Goal: Information Seeking & Learning: Learn about a topic

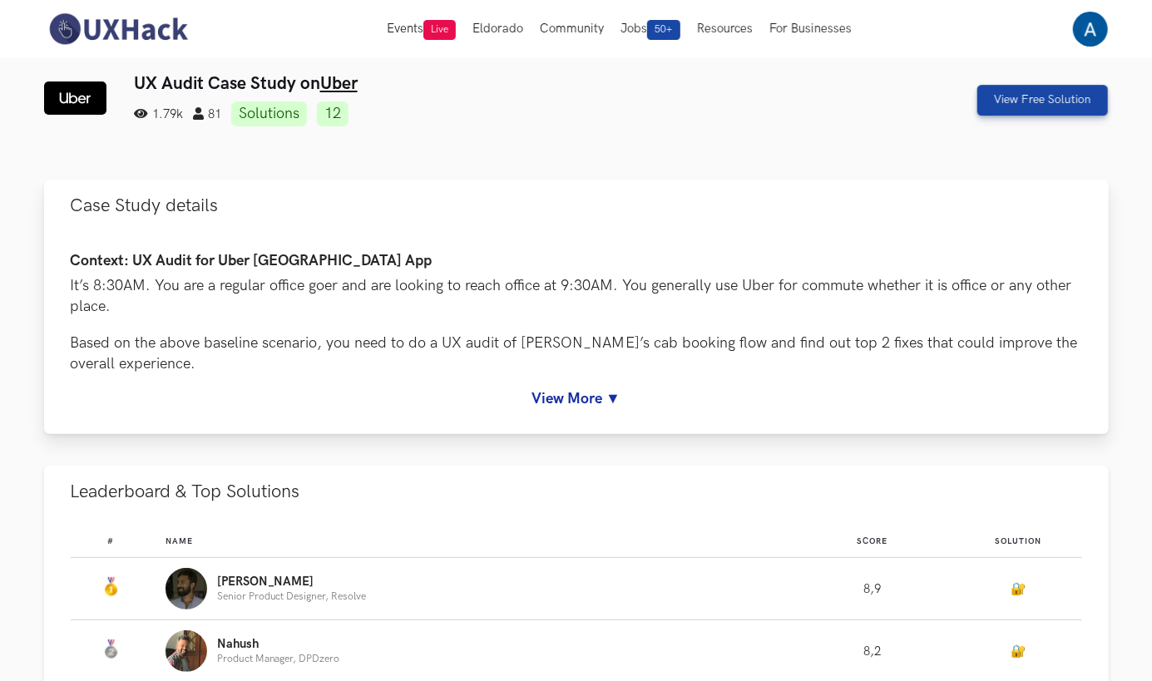
click at [580, 394] on link "View More ▼" at bounding box center [576, 398] width 1011 height 17
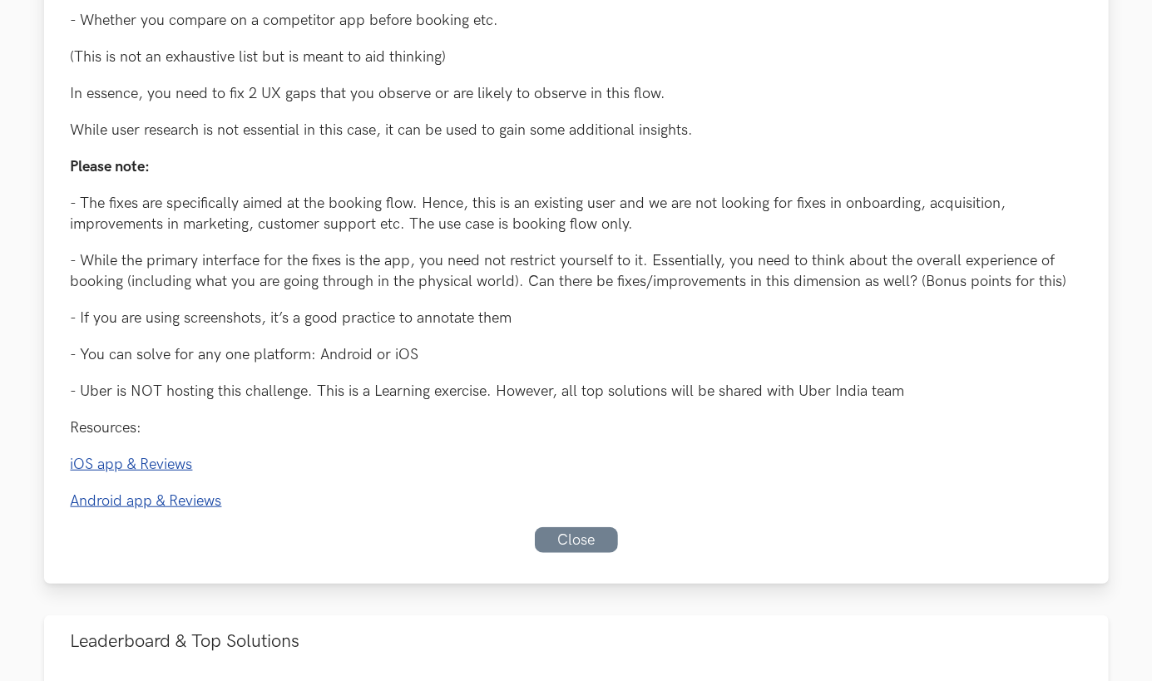
scroll to position [530, 0]
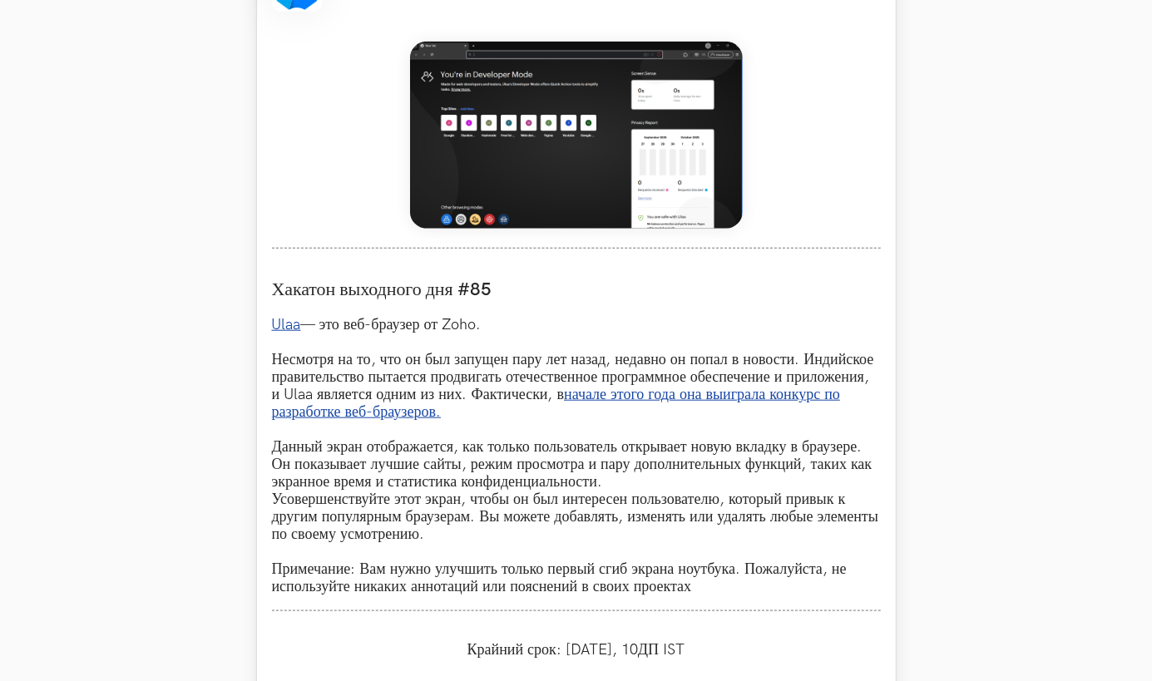
scroll to position [723, 0]
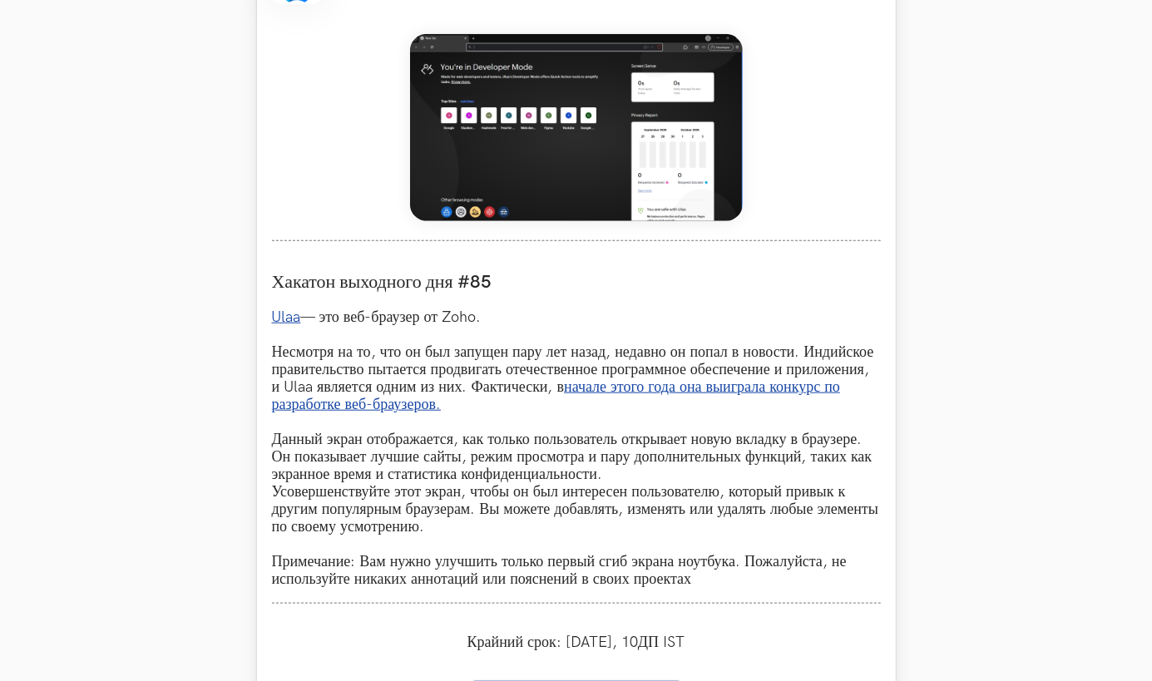
click at [293, 313] on link "Ulaa" at bounding box center [286, 317] width 29 height 17
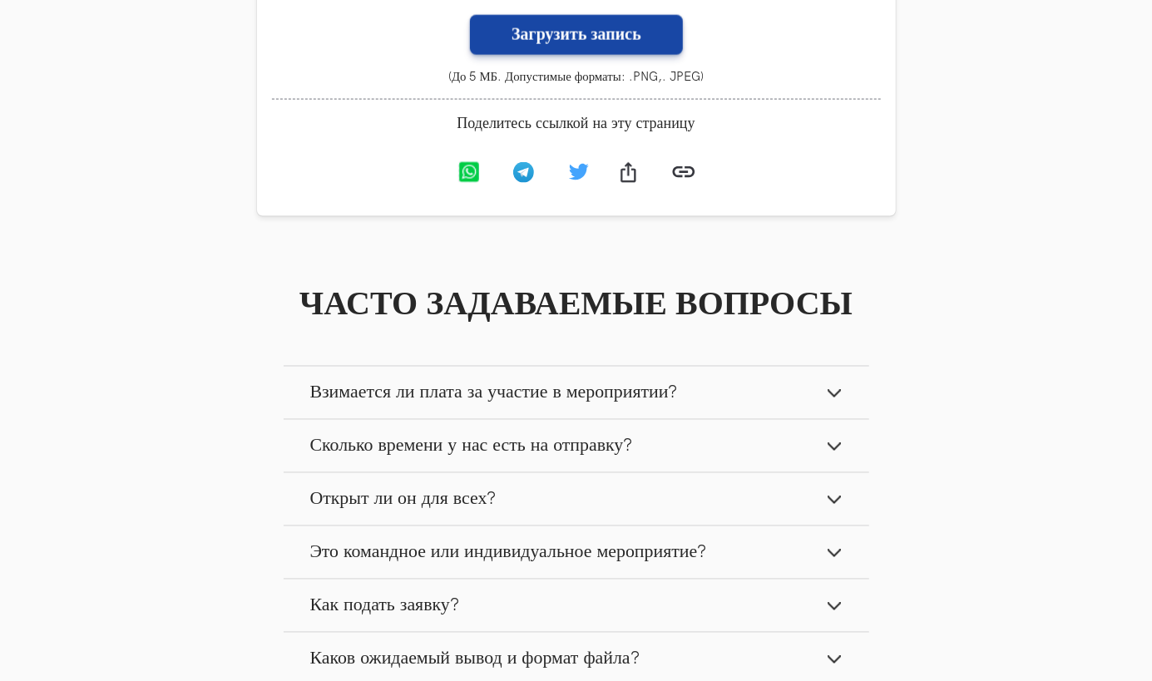
scroll to position [1395, 0]
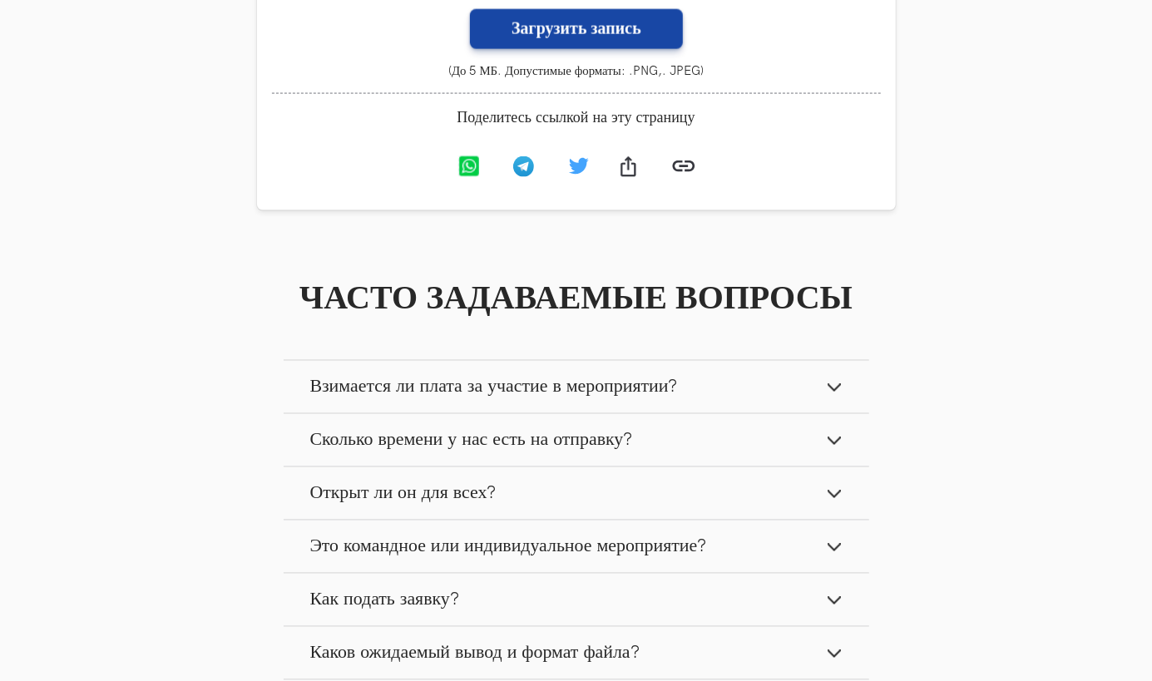
click at [457, 388] on span "Взимается ли плата за участие в мероприятии?" at bounding box center [494, 387] width 368 height 22
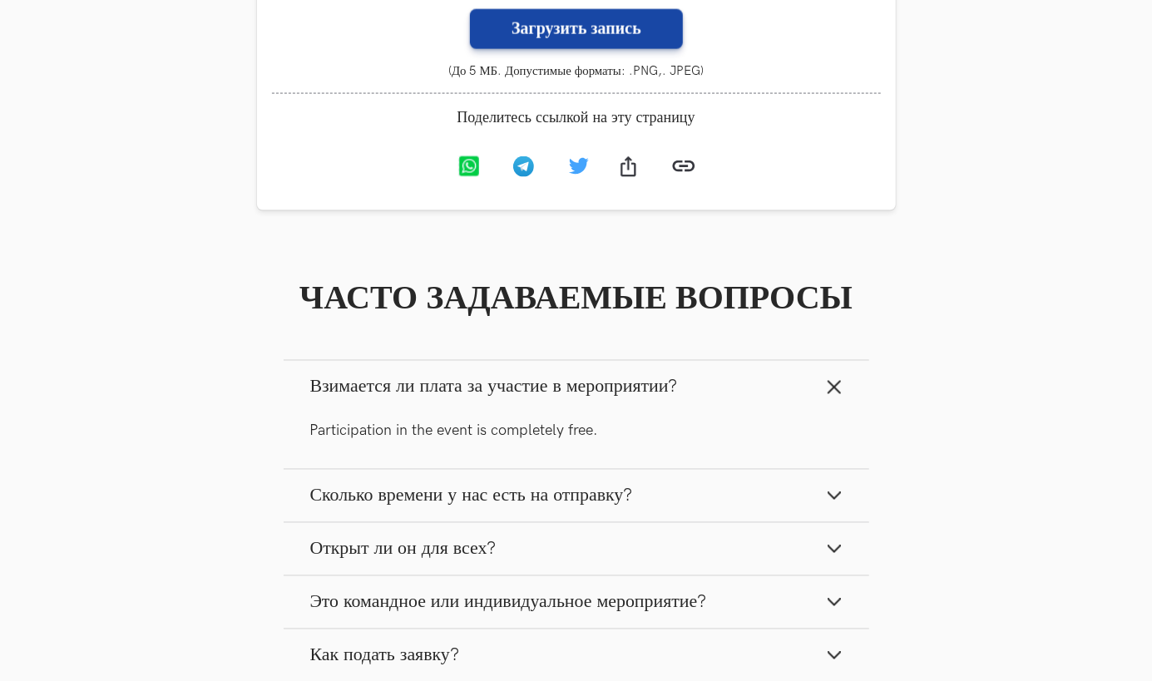
click at [457, 388] on span "Взимается ли плата за участие в мероприятии?" at bounding box center [494, 387] width 368 height 22
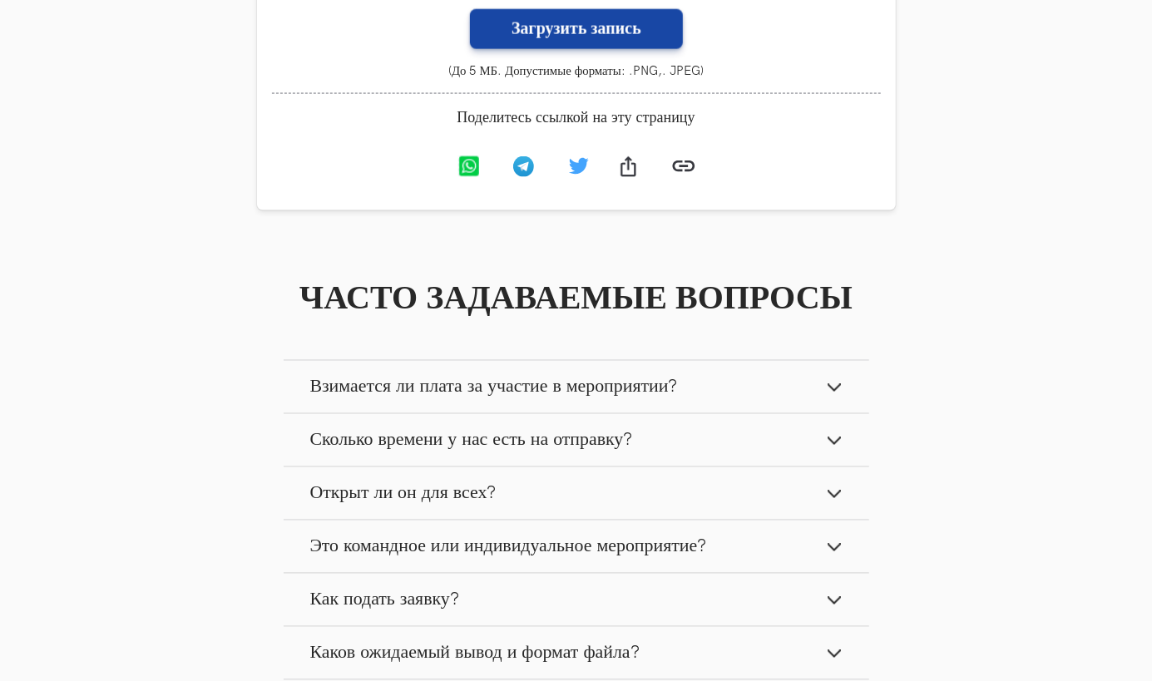
click at [457, 432] on button "Сколько времени у нас есть на отправку?" at bounding box center [576, 440] width 585 height 52
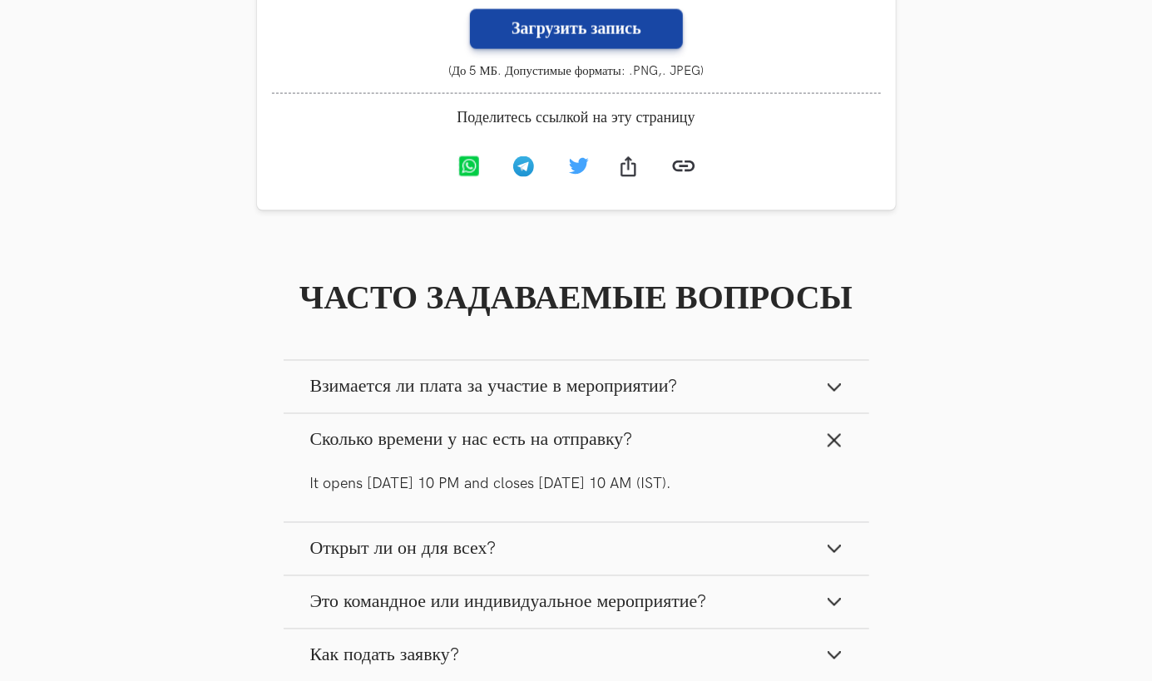
click at [457, 432] on button "Сколько времени у нас есть на отправку?" at bounding box center [576, 440] width 585 height 52
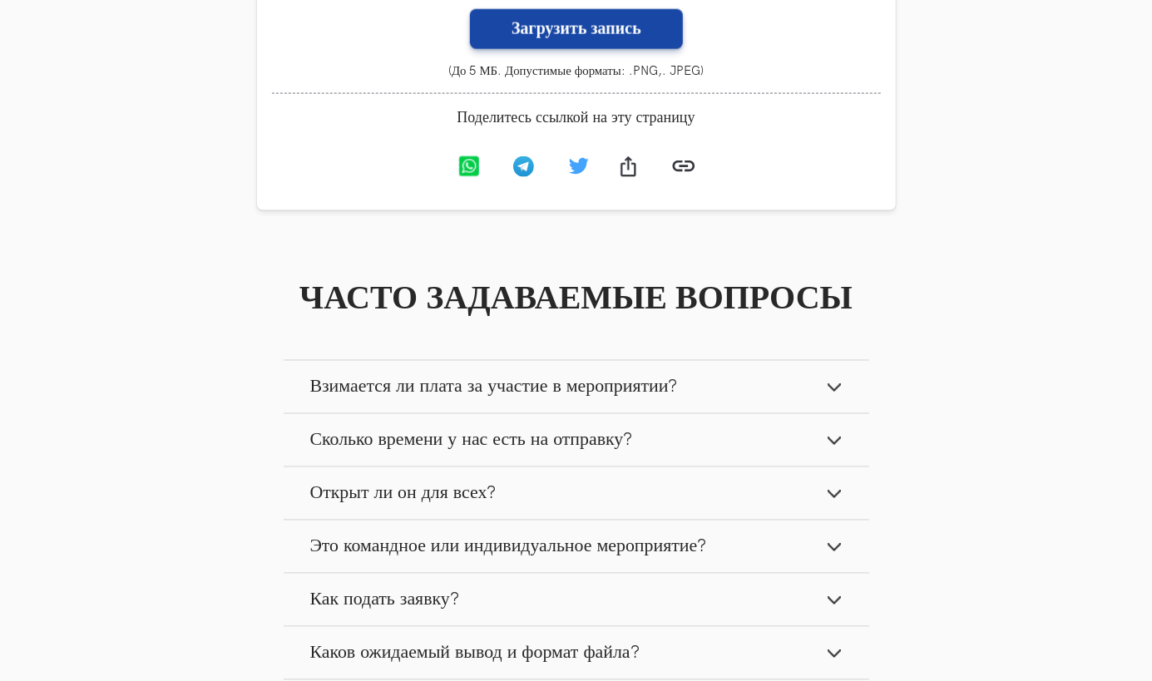
click at [439, 483] on button "Открыт ли он для всех?" at bounding box center [576, 493] width 585 height 52
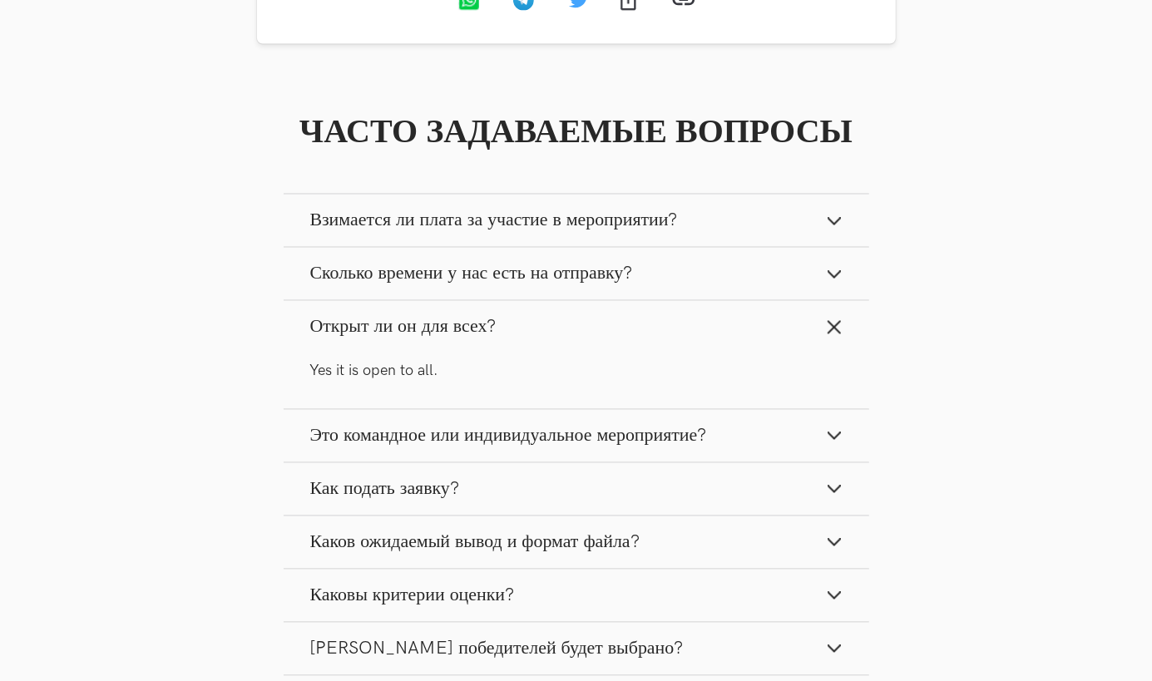
scroll to position [1569, 0]
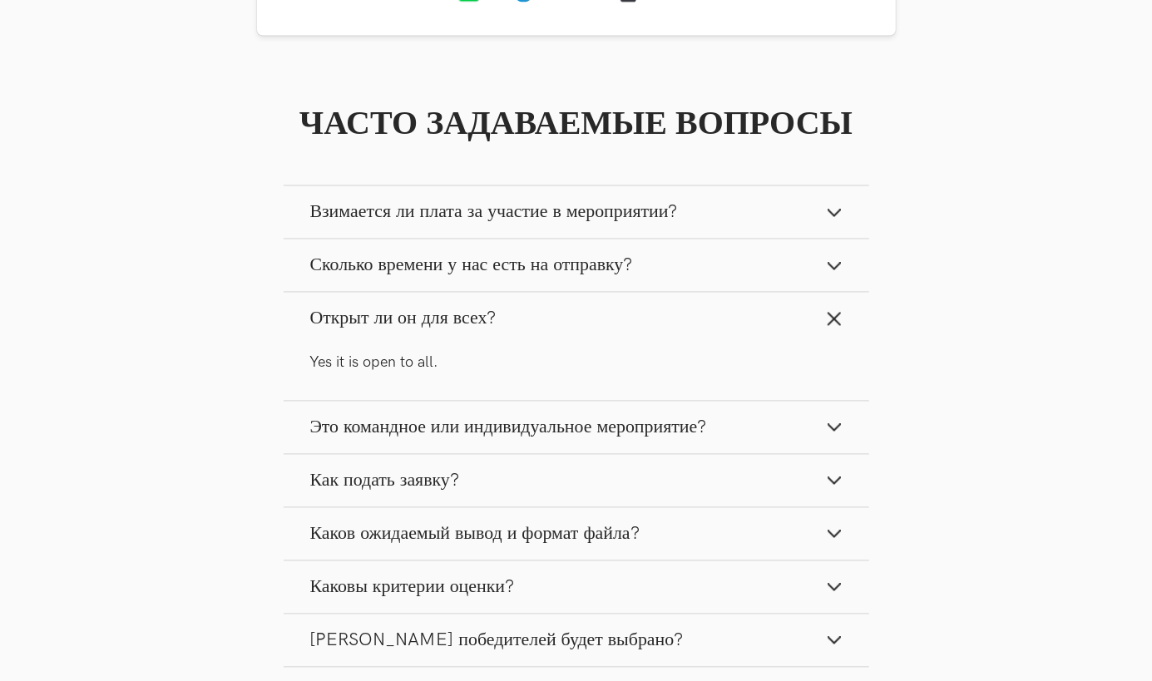
click at [441, 470] on button "Как подать заявку?" at bounding box center [576, 481] width 585 height 52
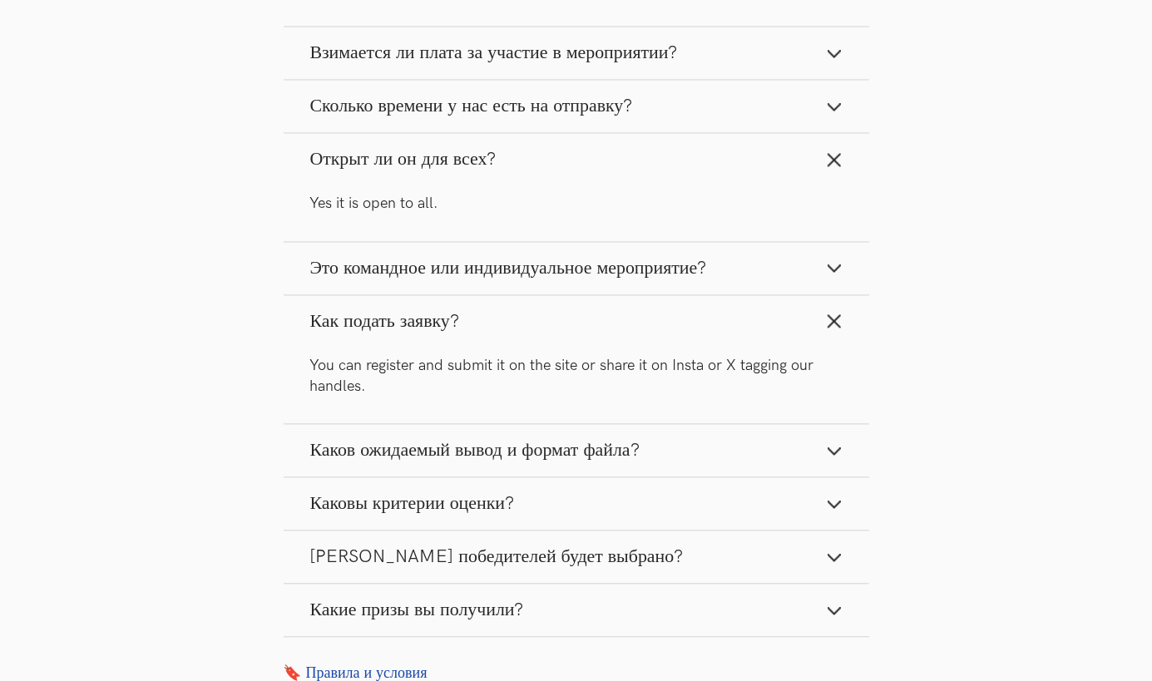
scroll to position [1734, 0]
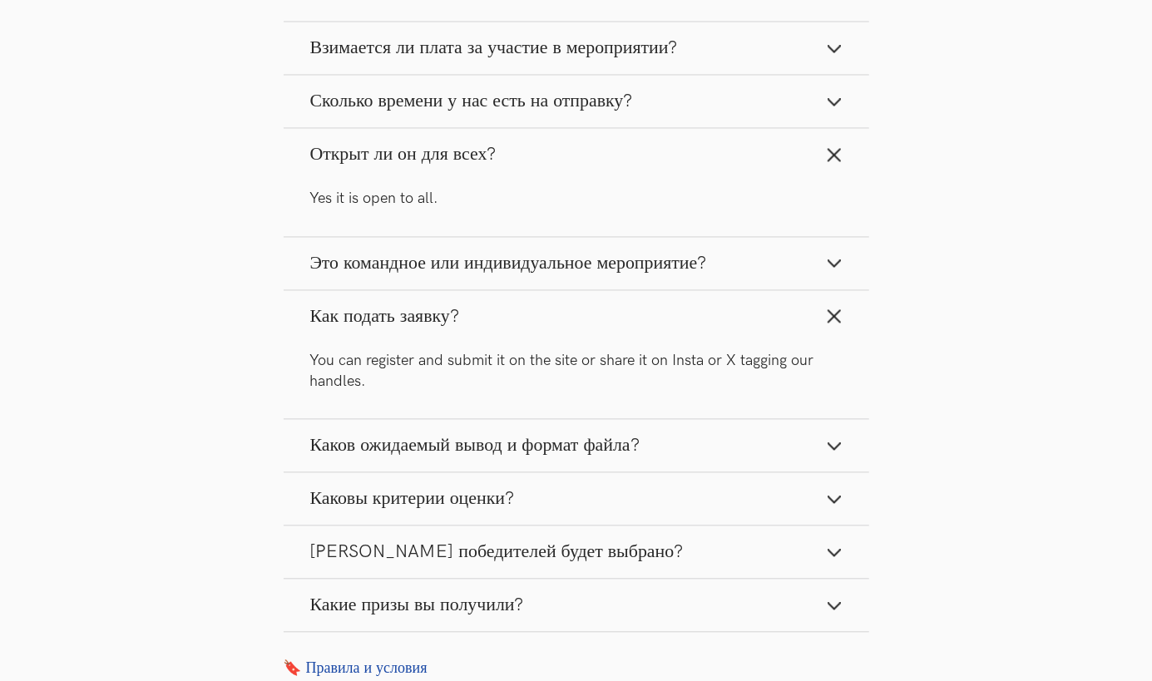
click at [408, 586] on button "Какие призы вы получили?" at bounding box center [576, 605] width 585 height 52
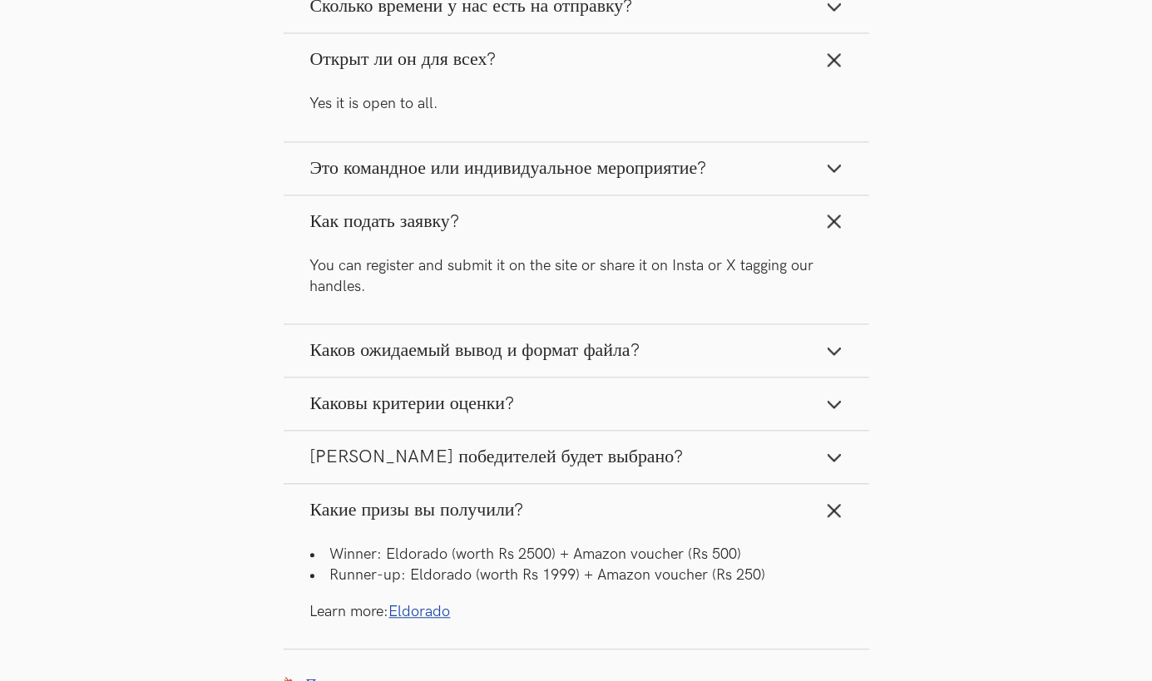
scroll to position [1835, 0]
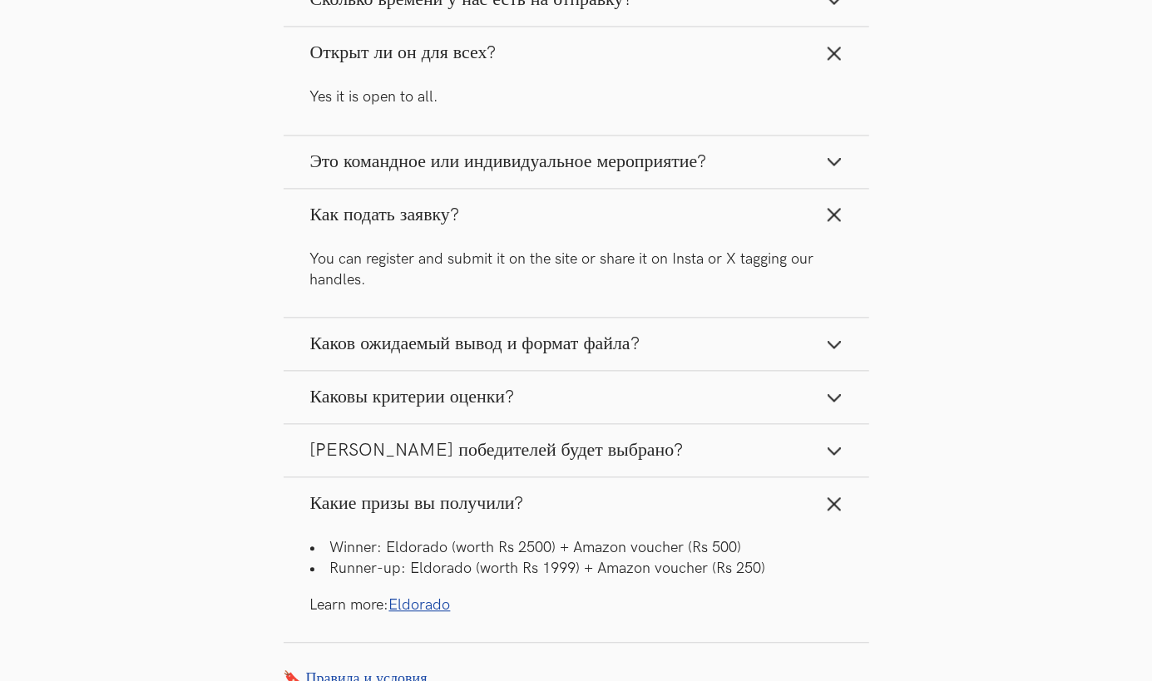
drag, startPoint x: 481, startPoint y: 576, endPoint x: 262, endPoint y: 571, distance: 218.8
click at [262, 571] on section "ЧАСТО ЗАДАВАЕМЫЕ ВОПРОСЫ Взимается ли плата за участие в мероприятии? Participa…" at bounding box center [576, 229] width 639 height 918
click at [421, 448] on span "Сколько победителей будет выбрано?" at bounding box center [496, 450] width 373 height 22
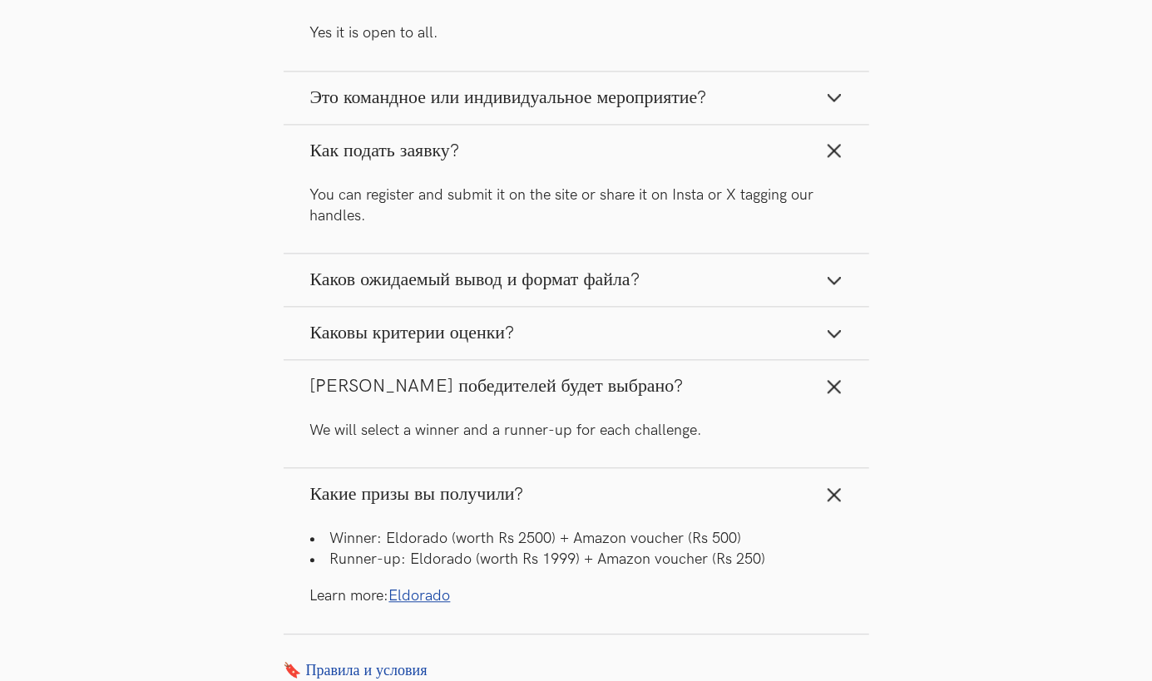
scroll to position [1922, 0]
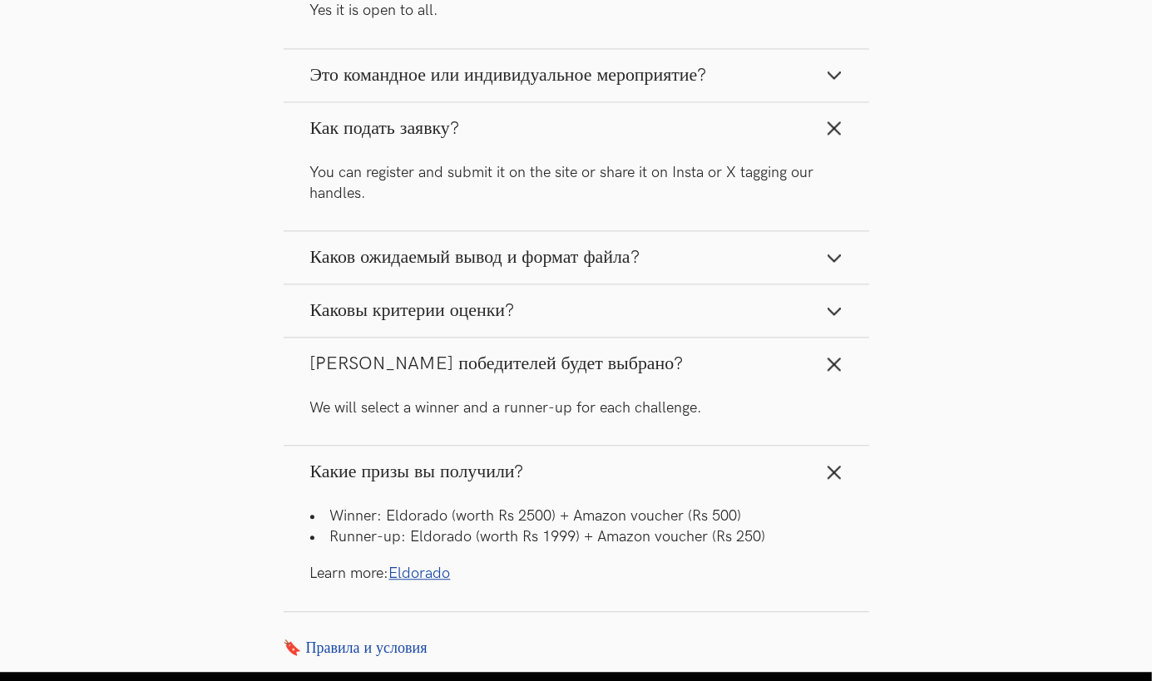
click at [486, 317] on span "Каковы критерии оценки?" at bounding box center [412, 310] width 205 height 22
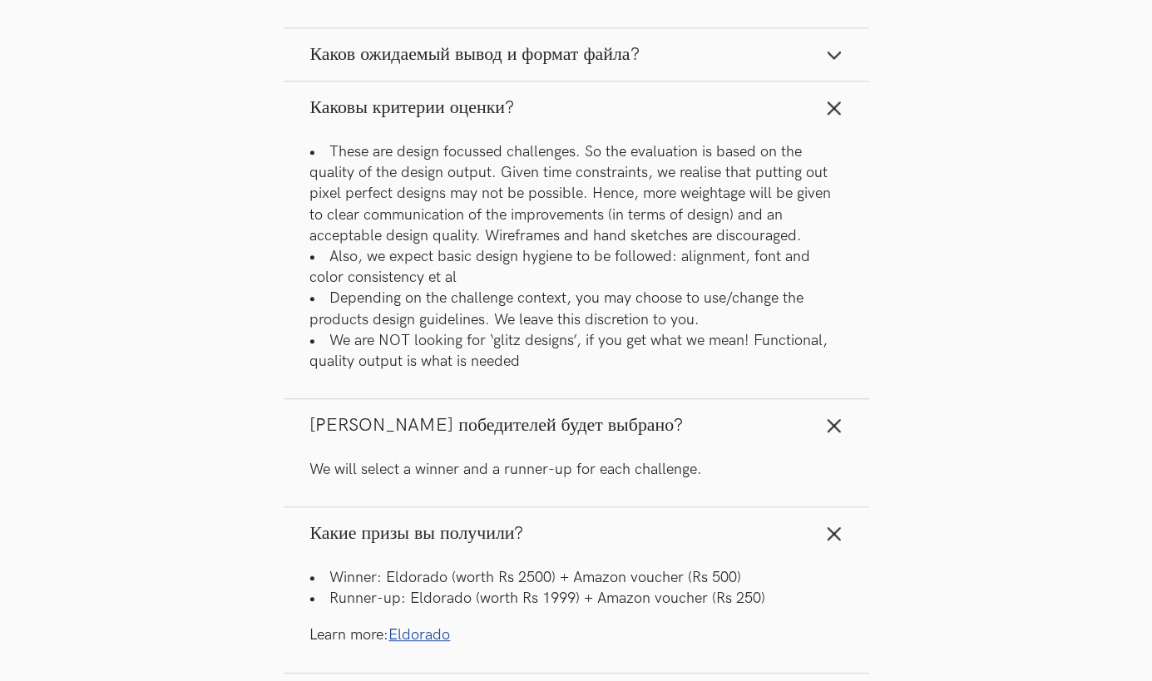
scroll to position [2135, 0]
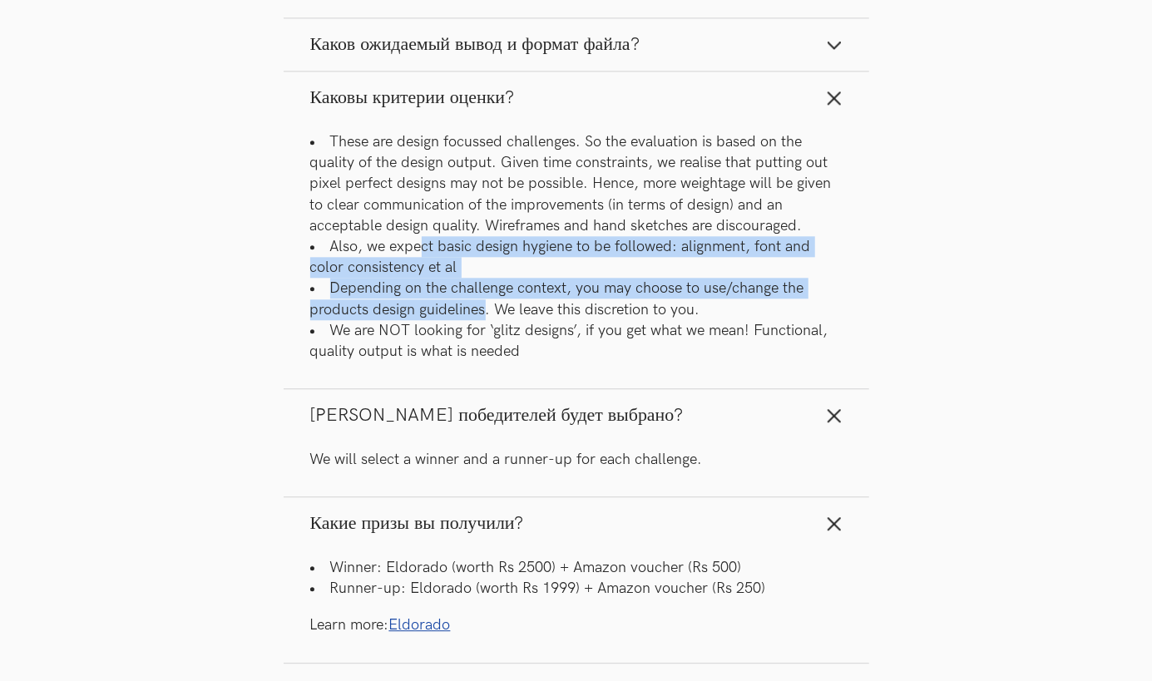
drag, startPoint x: 486, startPoint y: 317, endPoint x: 423, endPoint y: 256, distance: 87.0
click at [423, 256] on ul "These are design focussed challenges. So the evaluation is based on the quality…" at bounding box center [576, 246] width 532 height 230
click at [423, 256] on li "Also, we expect basic design hygiene to be followed: alignment, font and color …" at bounding box center [576, 257] width 532 height 42
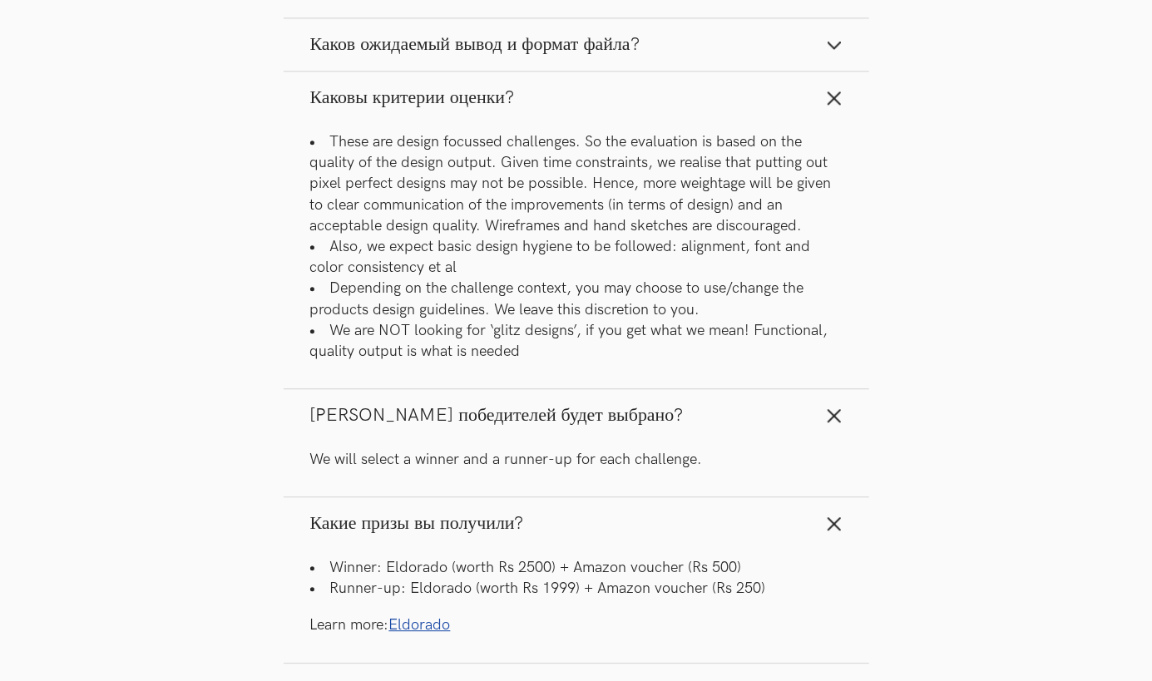
drag, startPoint x: 423, startPoint y: 256, endPoint x: 321, endPoint y: 248, distance: 102.6
click at [321, 248] on li "Also, we expect basic design hygiene to be followed: alignment, font and color …" at bounding box center [576, 257] width 532 height 42
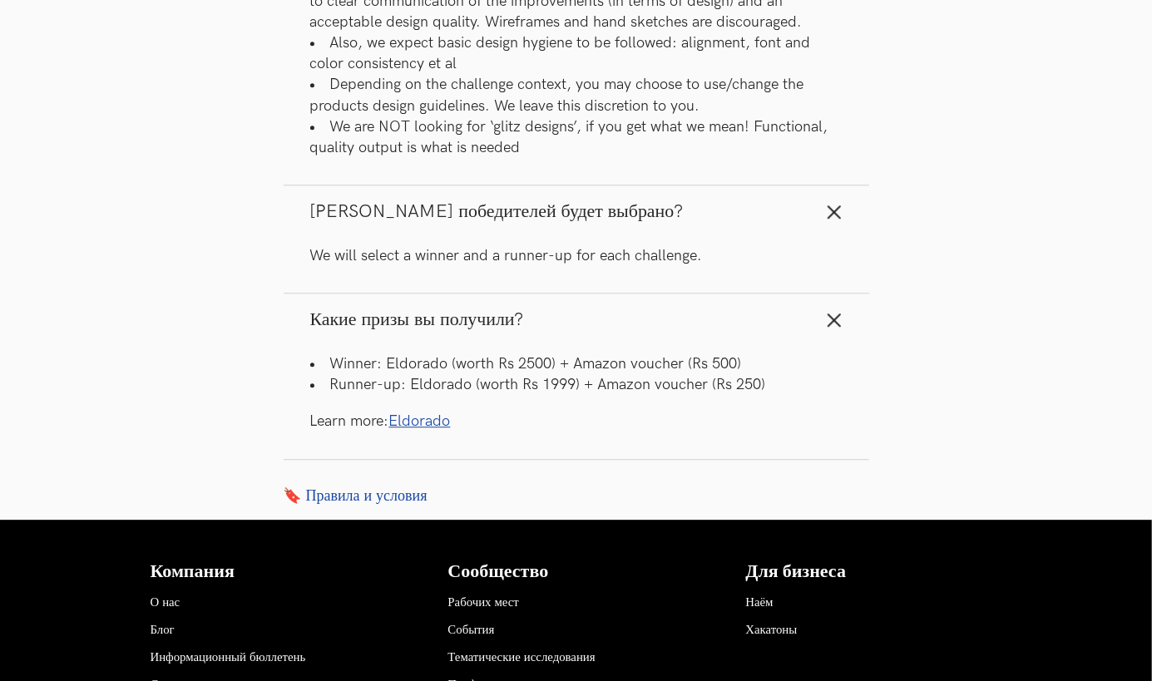
scroll to position [2339, 0]
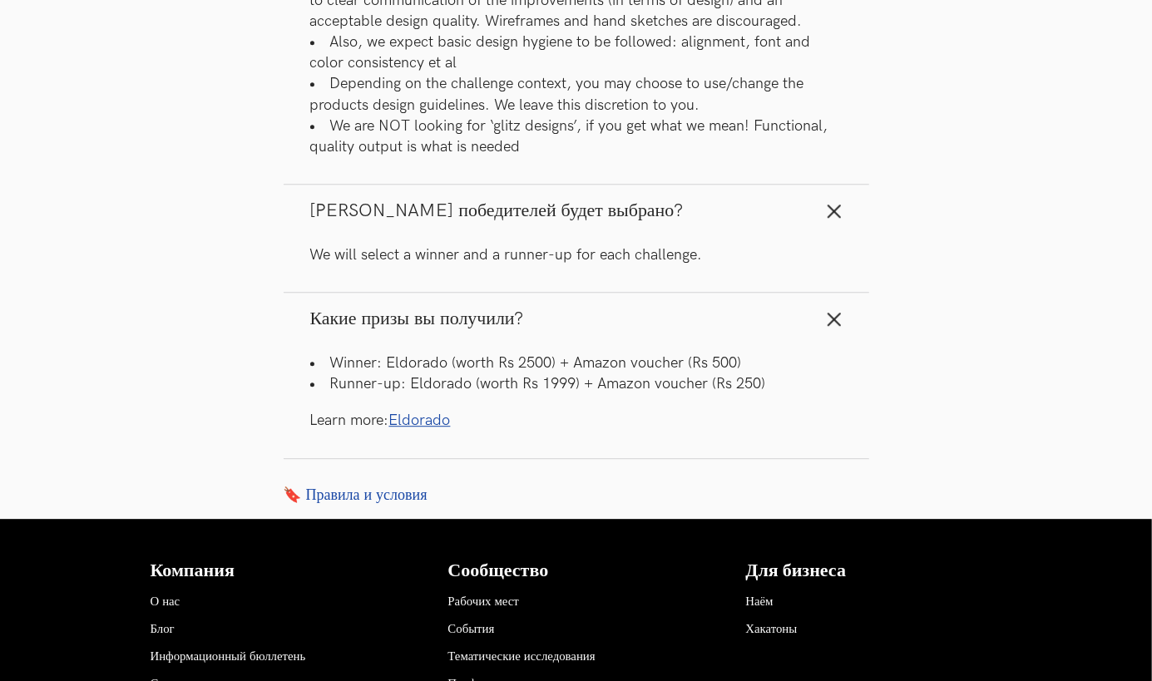
click at [432, 421] on link "Eldorado" at bounding box center [420, 420] width 62 height 17
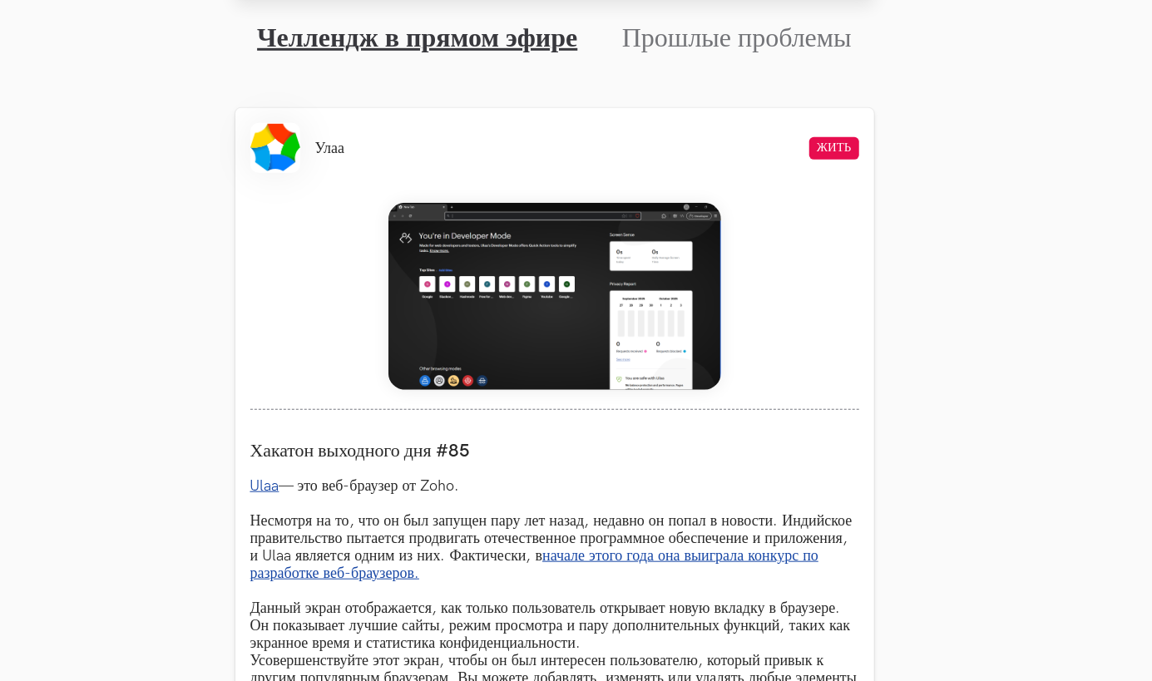
scroll to position [564, 22]
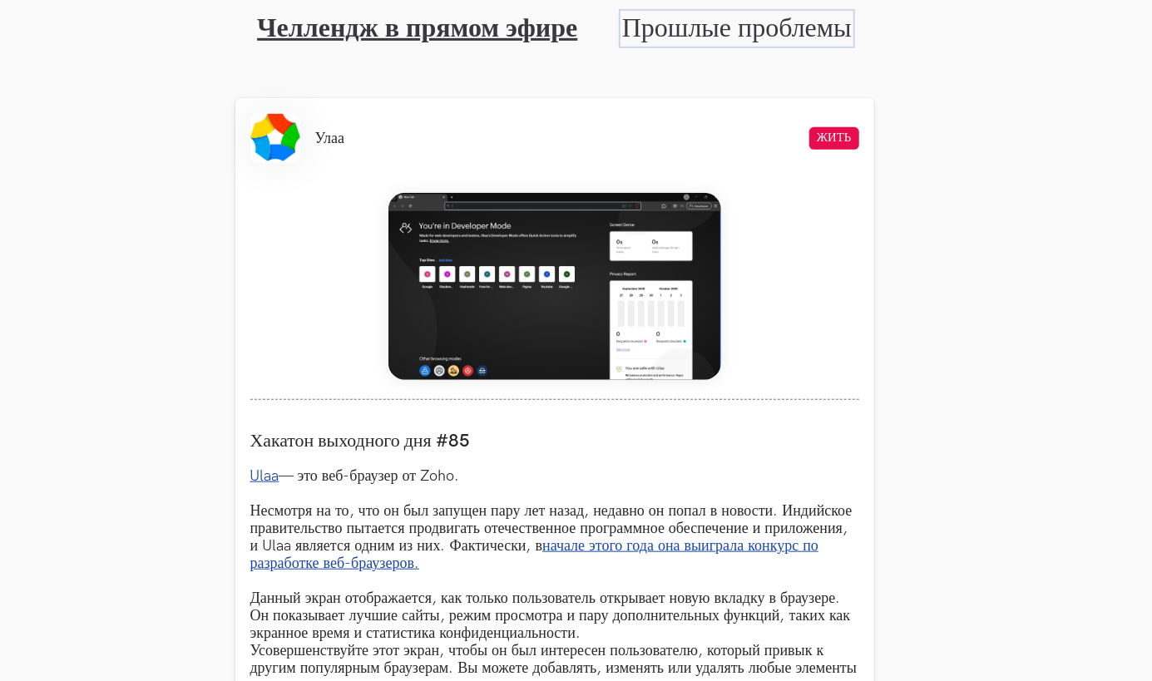
click at [683, 20] on link "Прошлые проблемы" at bounding box center [737, 28] width 230 height 32
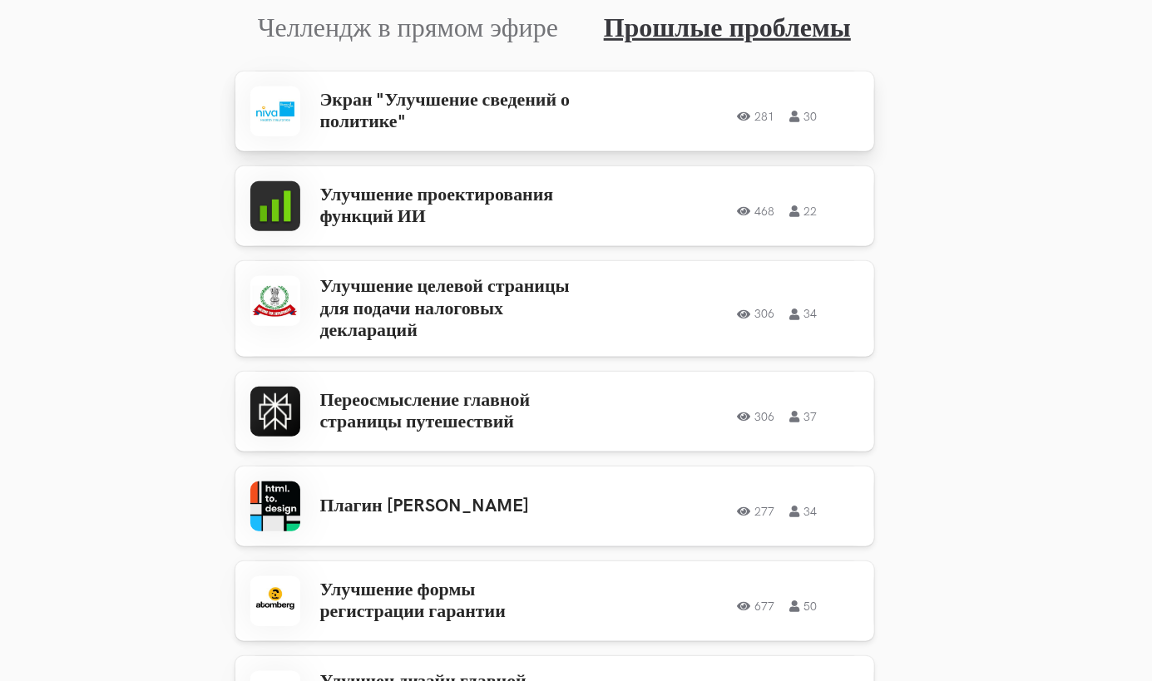
click at [557, 106] on h3 "Экран "Улучшение сведений о политике"" at bounding box center [449, 112] width 259 height 44
click at [338, 208] on h3 "Улучшение проектирования функций ИИ" at bounding box center [449, 207] width 259 height 44
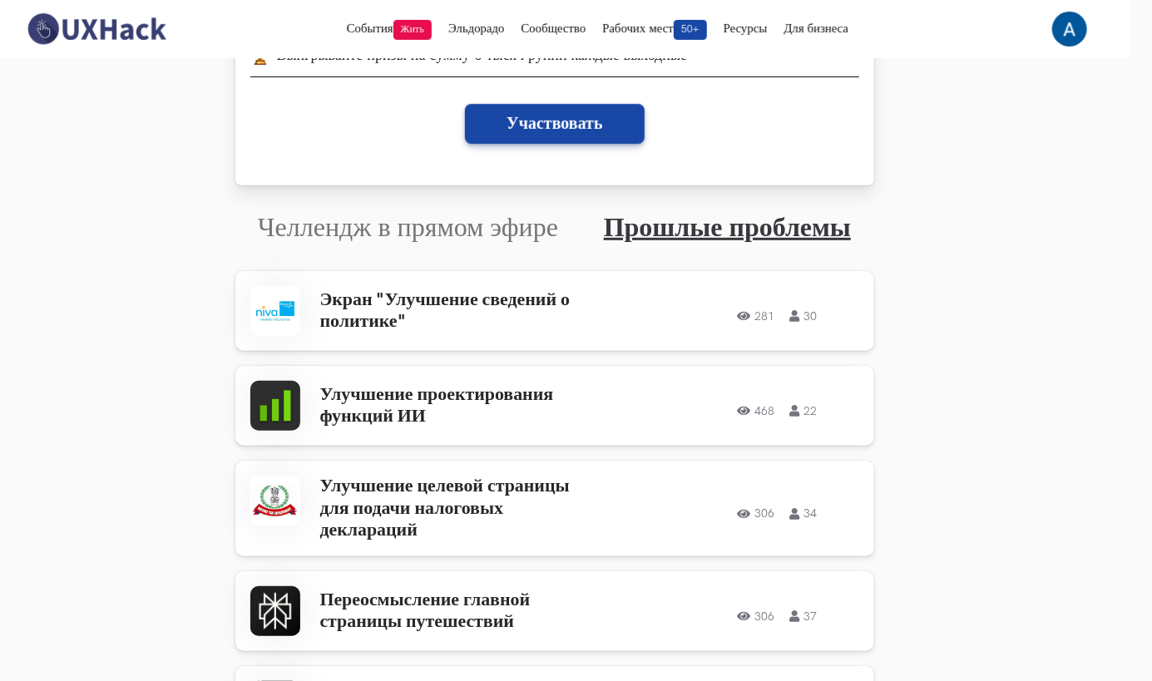
scroll to position [358, 22]
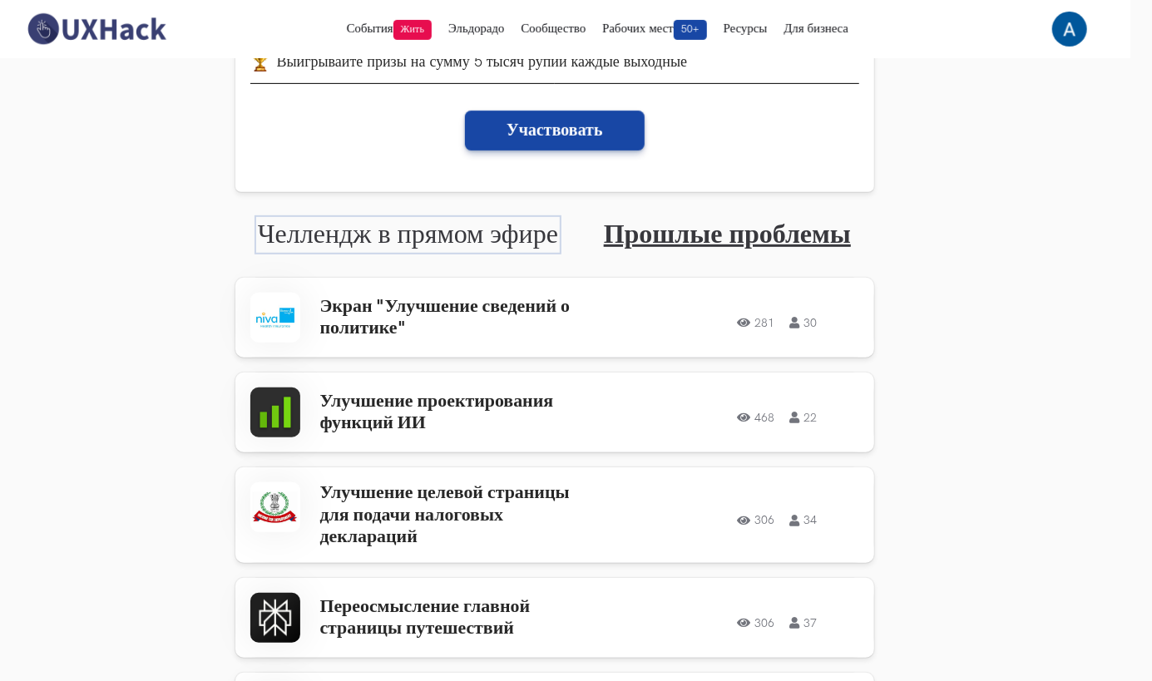
click at [308, 232] on link "Челлендж в прямом эфире" at bounding box center [408, 235] width 300 height 32
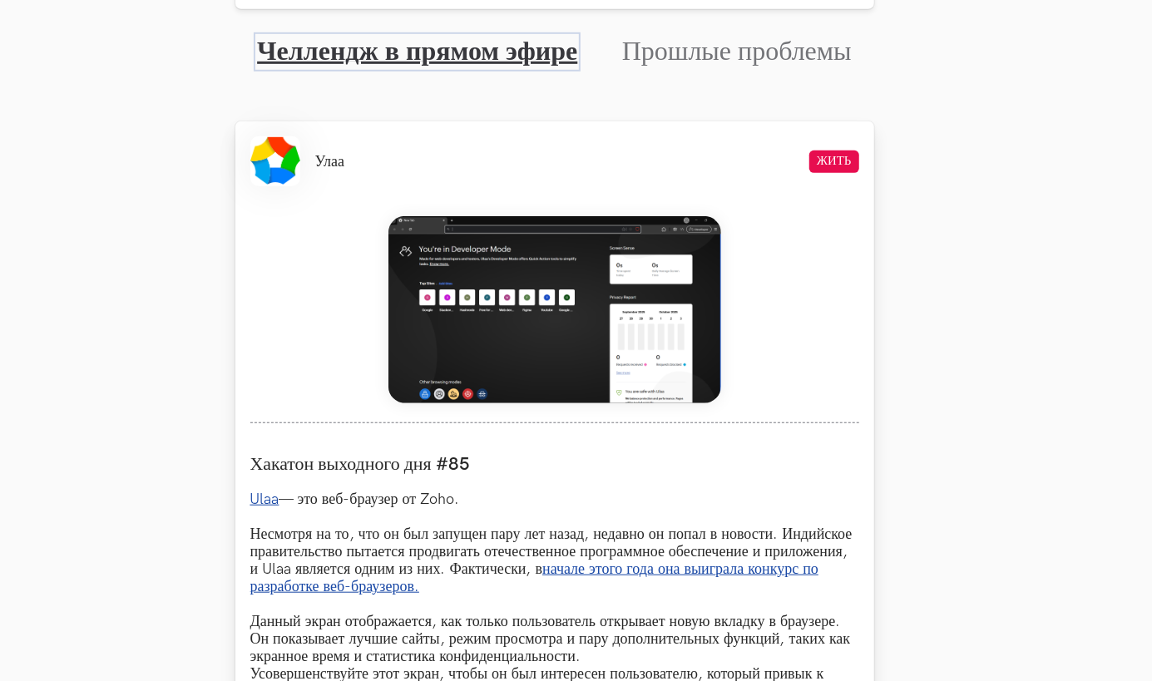
scroll to position [541, 22]
click at [699, 52] on link "Прошлые проблемы" at bounding box center [737, 52] width 230 height 32
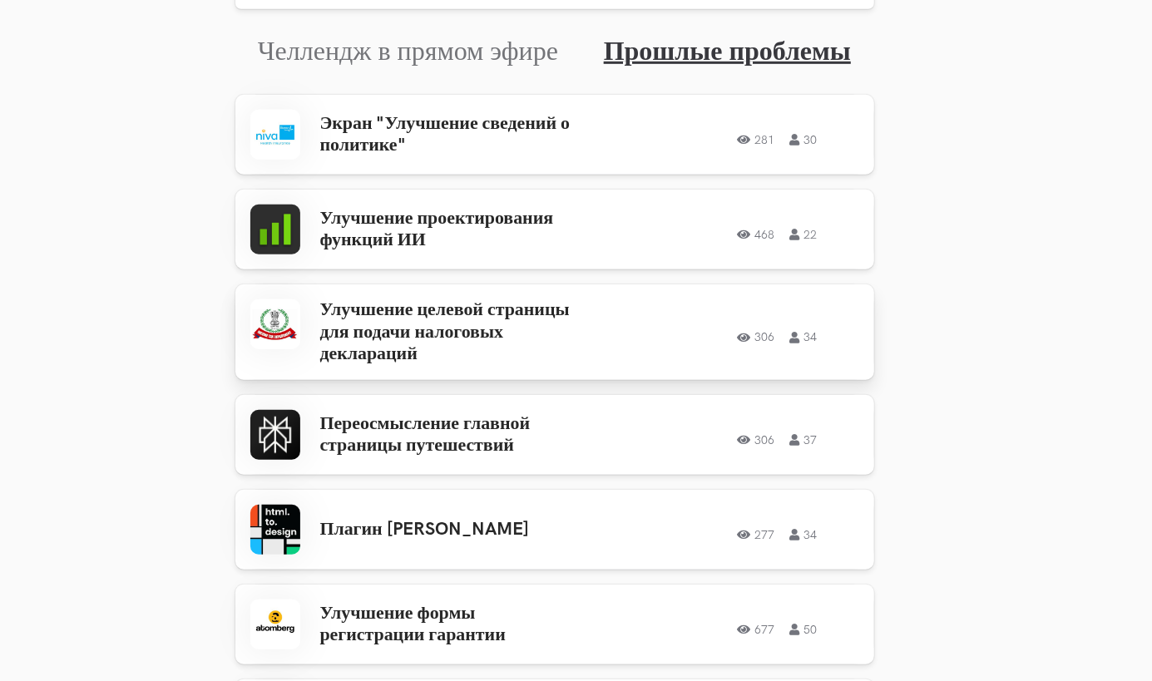
click at [393, 340] on h3 "Улучшение целевой страницы для подачи налоговых деклараций" at bounding box center [449, 332] width 259 height 66
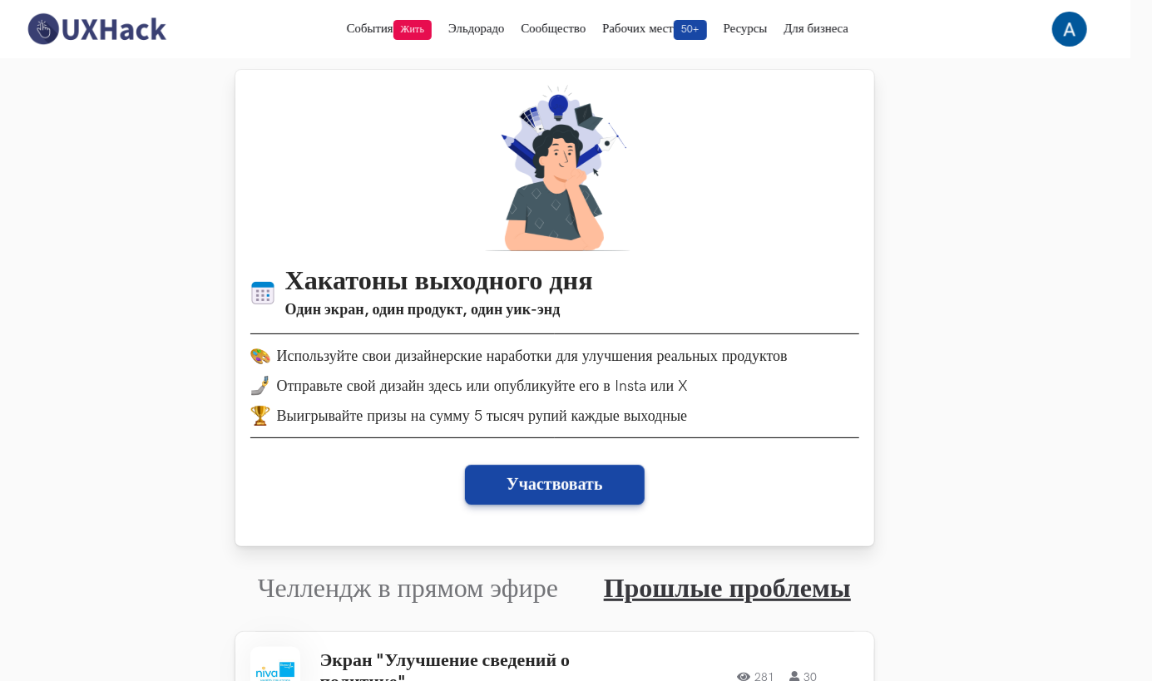
scroll to position [0, 22]
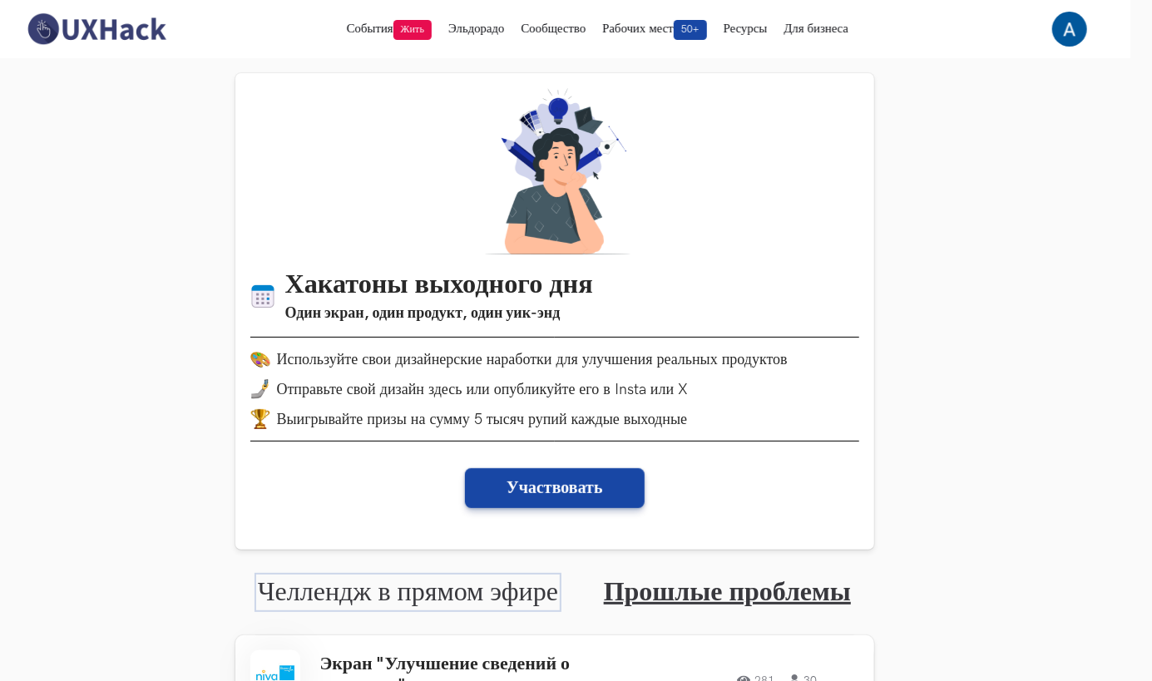
click at [466, 604] on link "Челлендж в прямом эфире" at bounding box center [408, 592] width 300 height 32
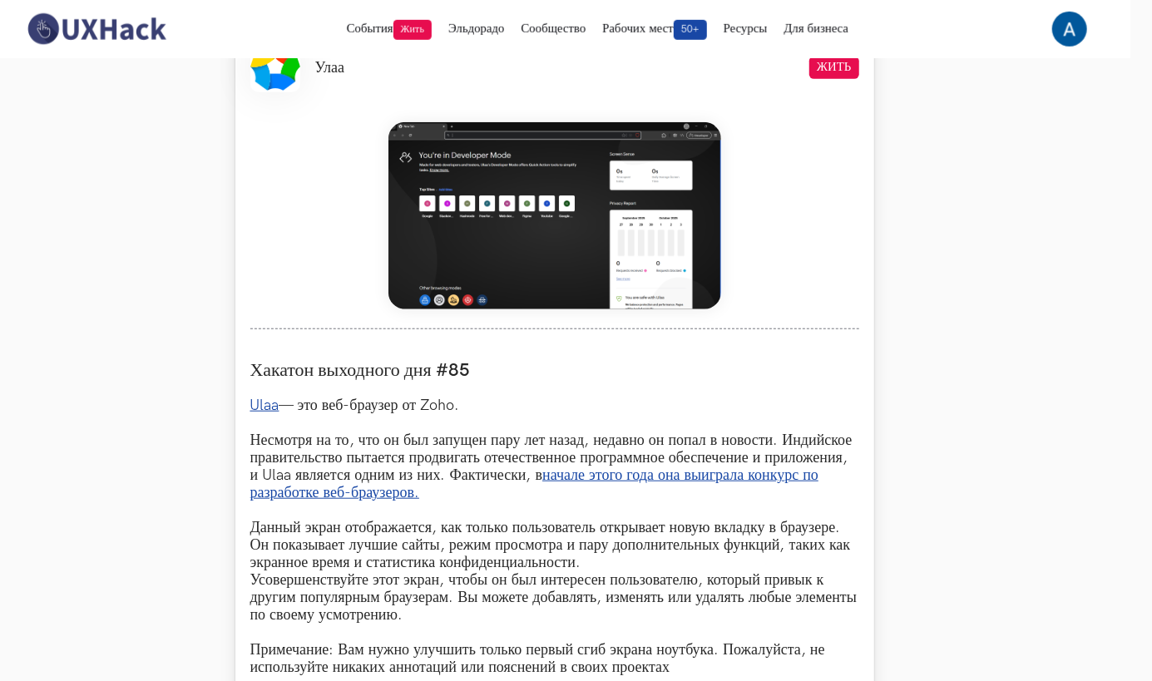
scroll to position [632, 22]
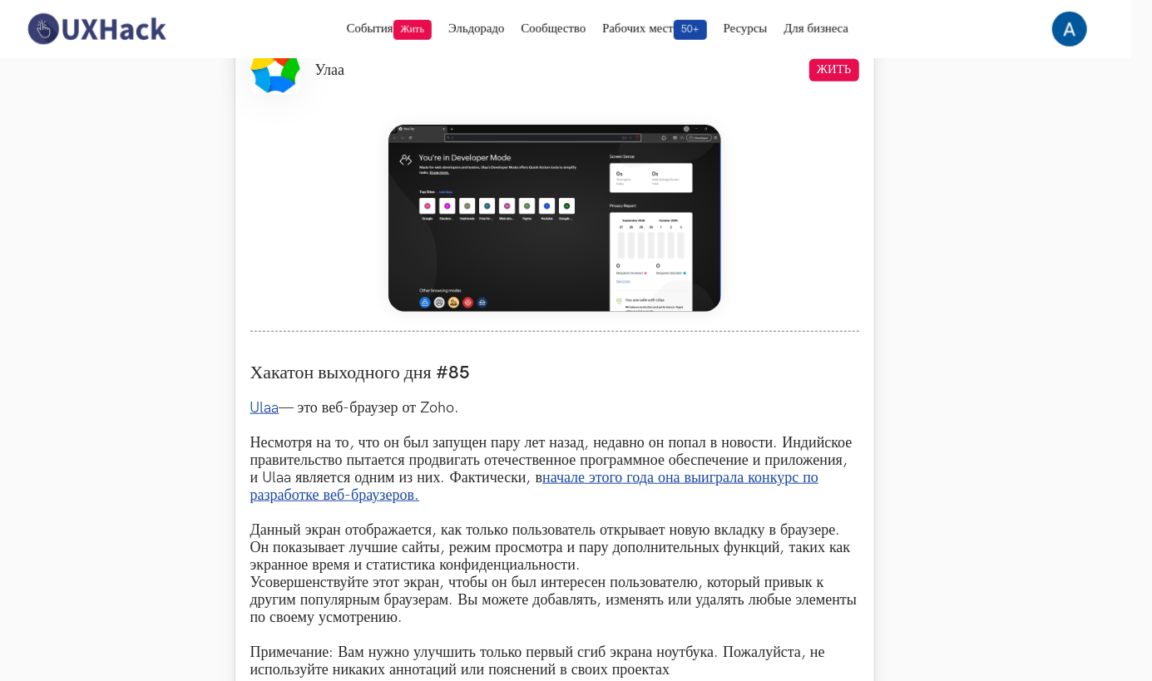
click at [564, 249] on img at bounding box center [554, 218] width 333 height 187
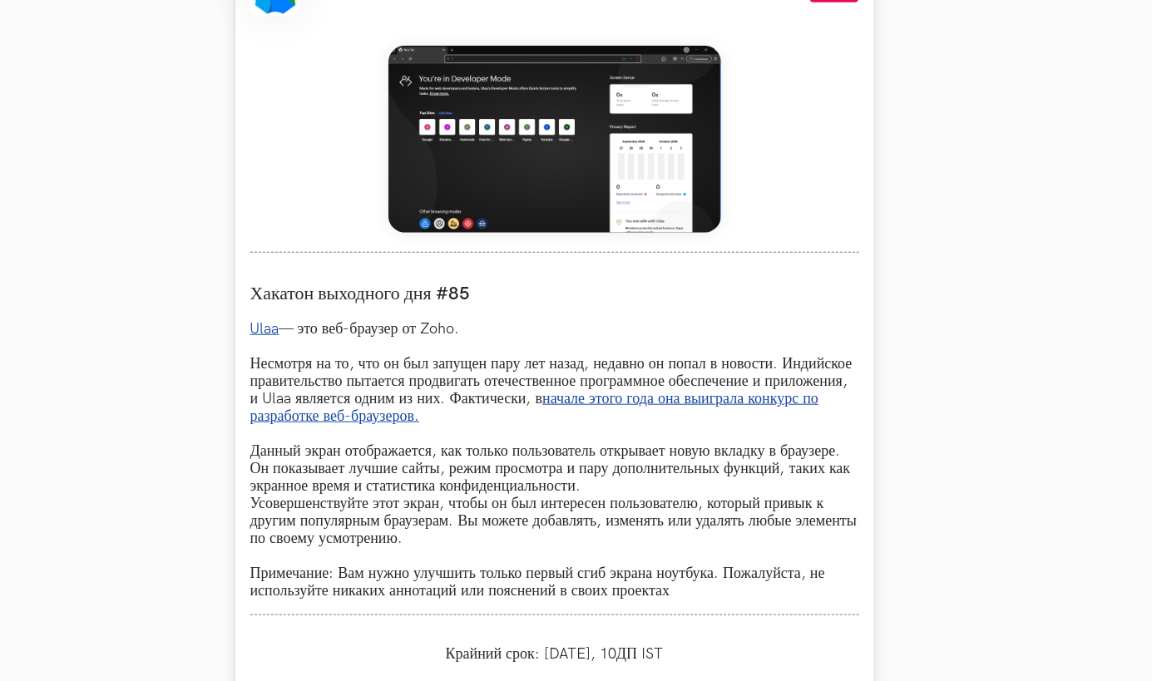
scroll to position [712, 22]
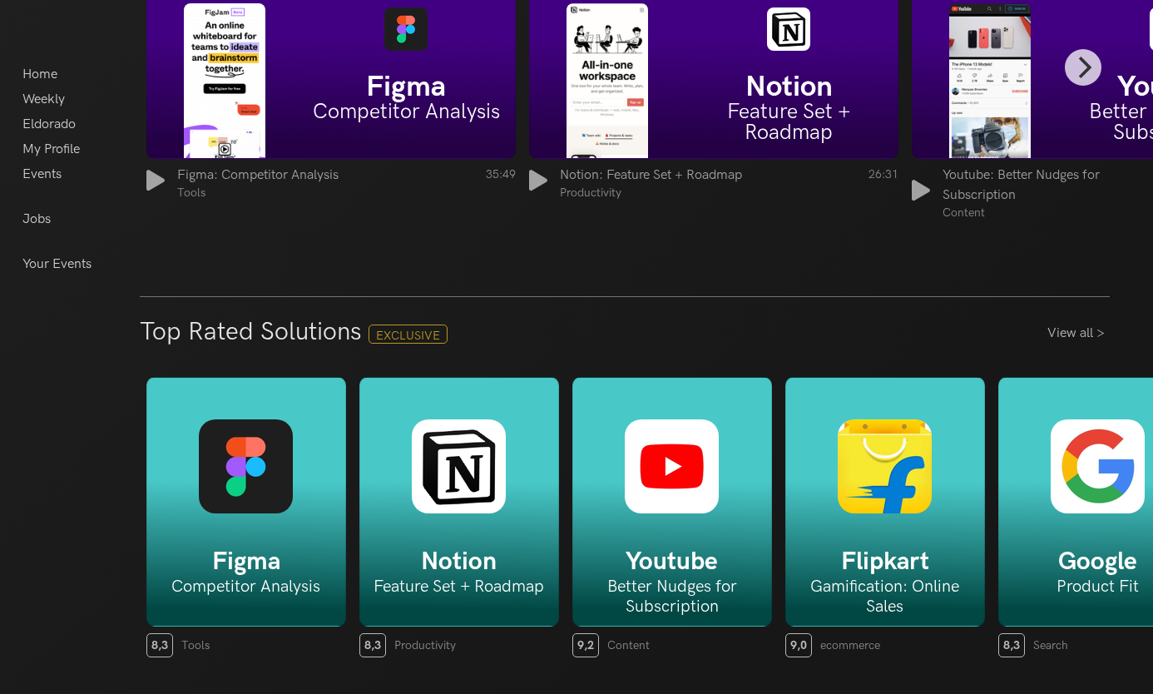
scroll to position [2391, 0]
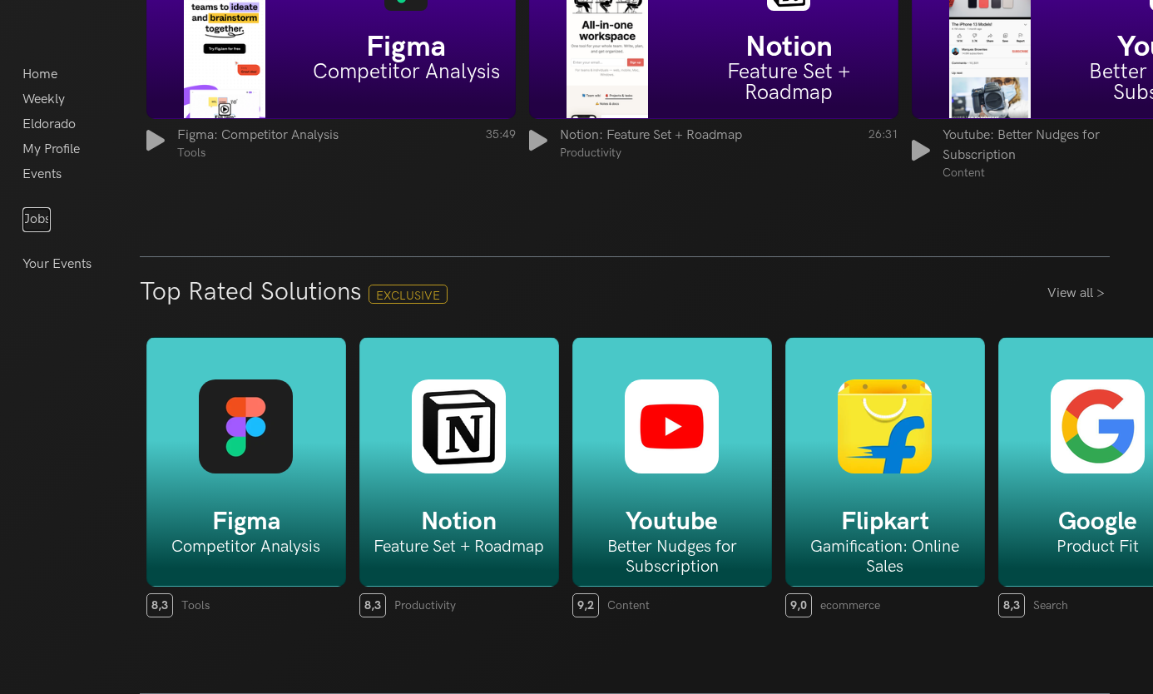
click at [25, 215] on link "Jobs" at bounding box center [36, 219] width 28 height 25
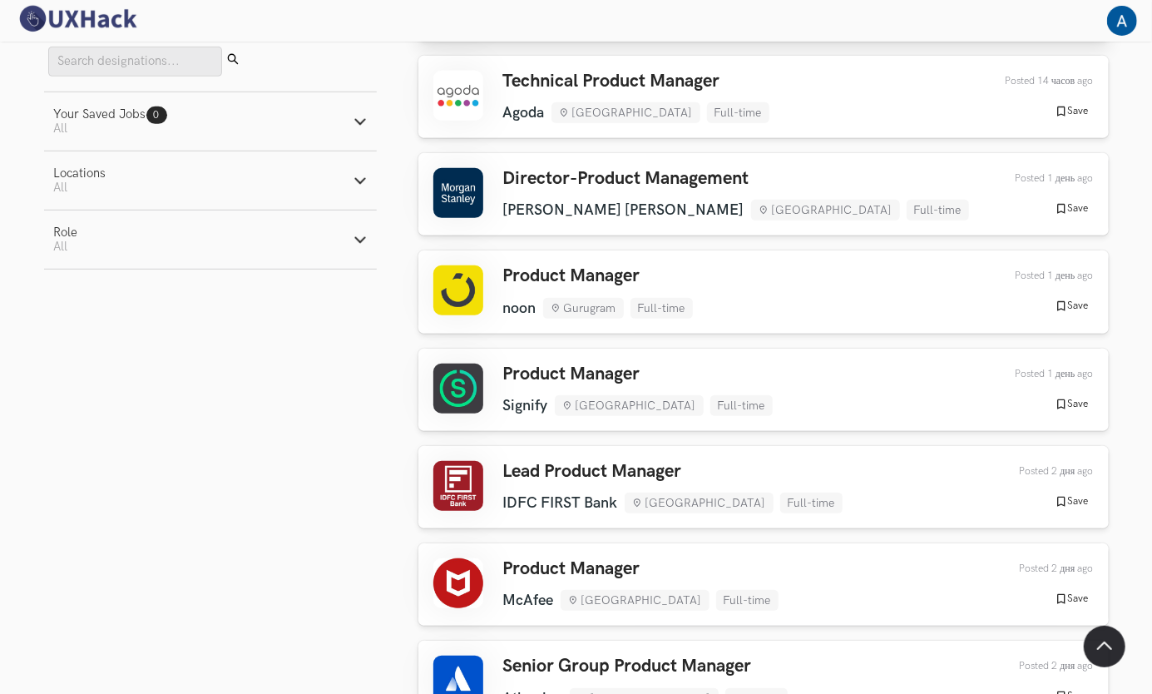
scroll to position [430, 0]
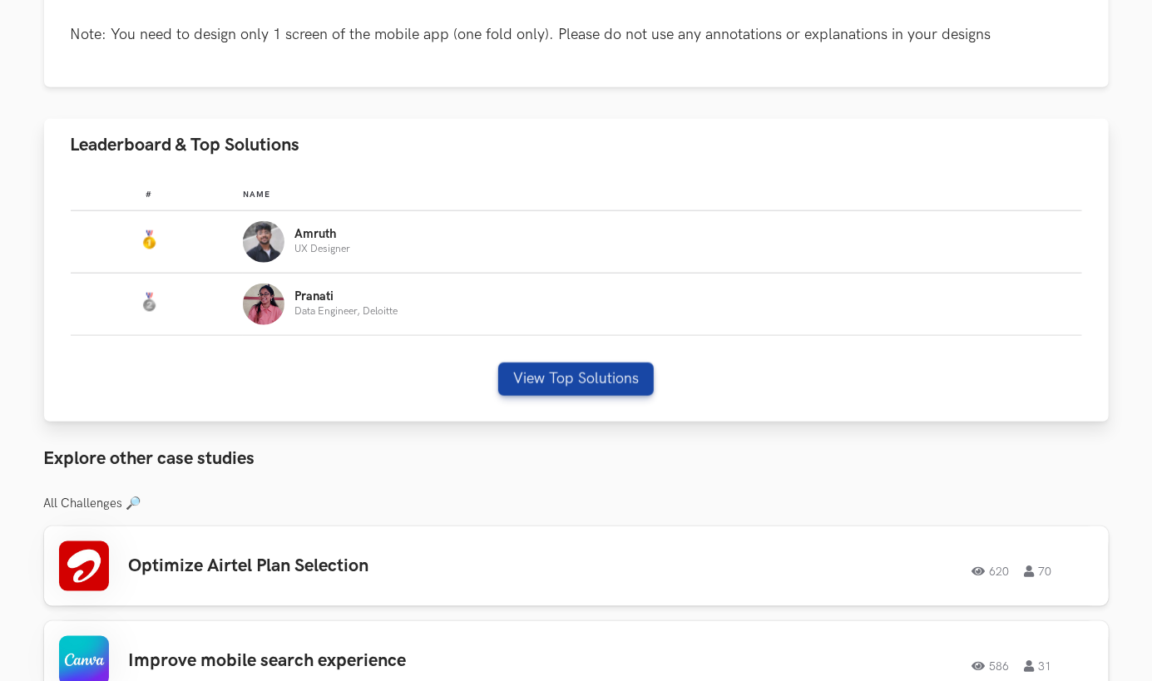
scroll to position [874, 0]
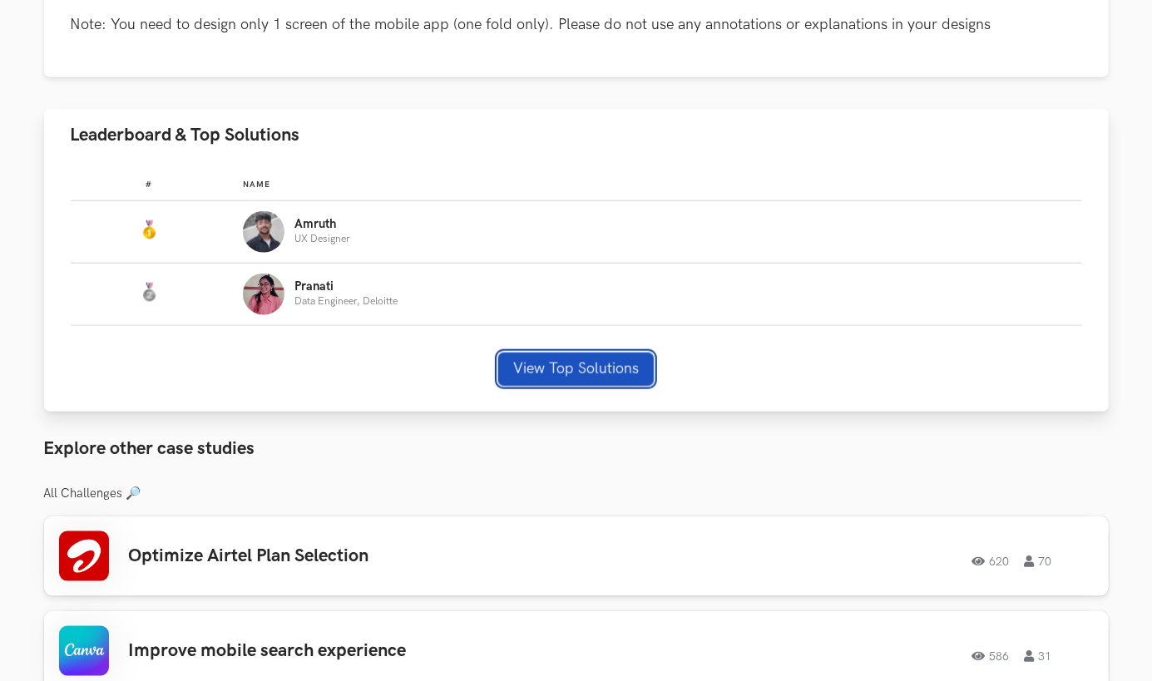
click at [551, 363] on button "View Top Solutions" at bounding box center [576, 369] width 156 height 33
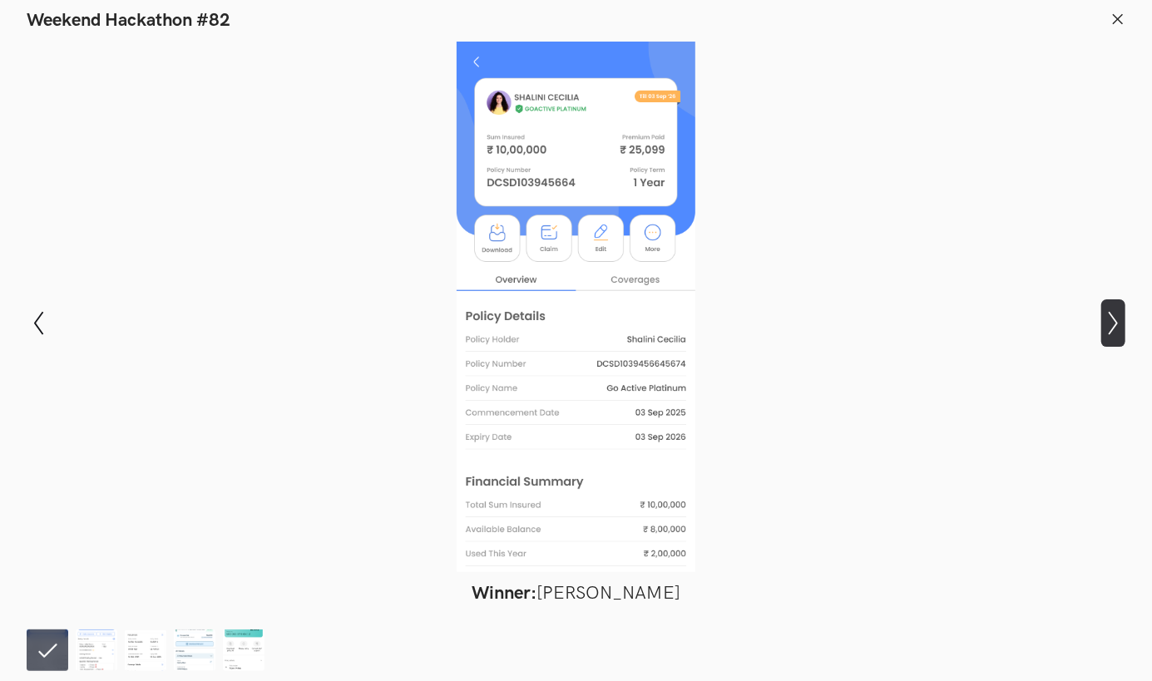
click at [1106, 326] on icon "Show next slide" at bounding box center [1113, 323] width 24 height 24
click at [1123, 15] on icon at bounding box center [1117, 19] width 15 height 15
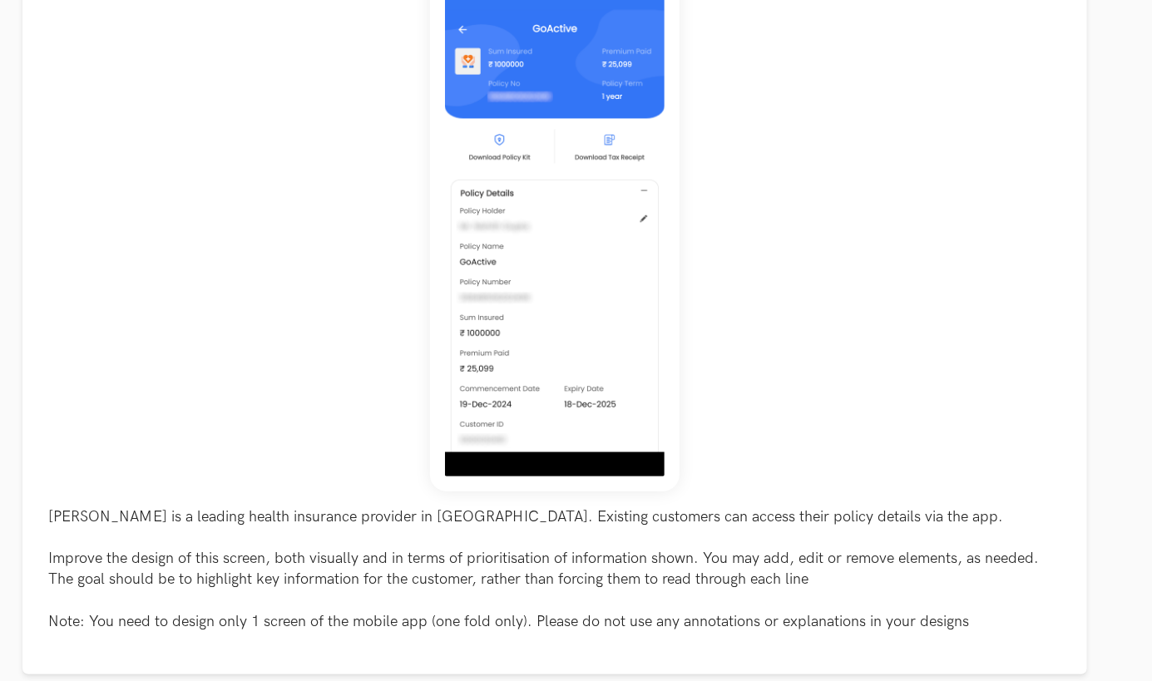
scroll to position [281, 22]
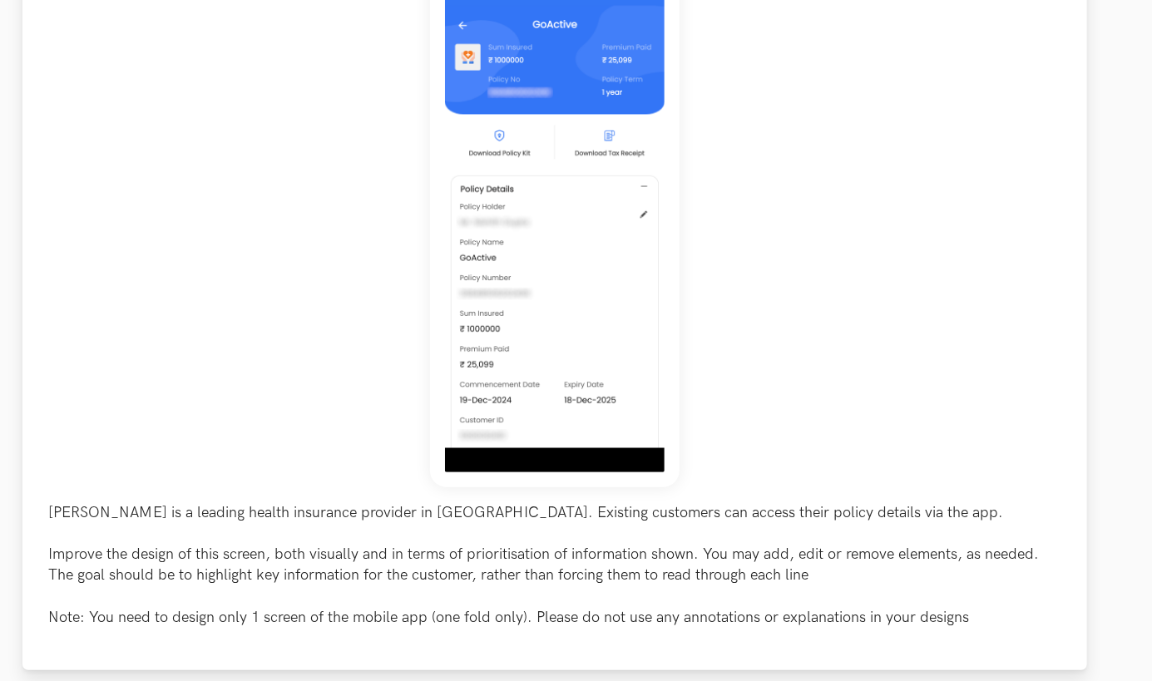
click at [845, 190] on div "Niva Bupa is a leading health insurance provider in India. Existing customers c…" at bounding box center [554, 298] width 1011 height 659
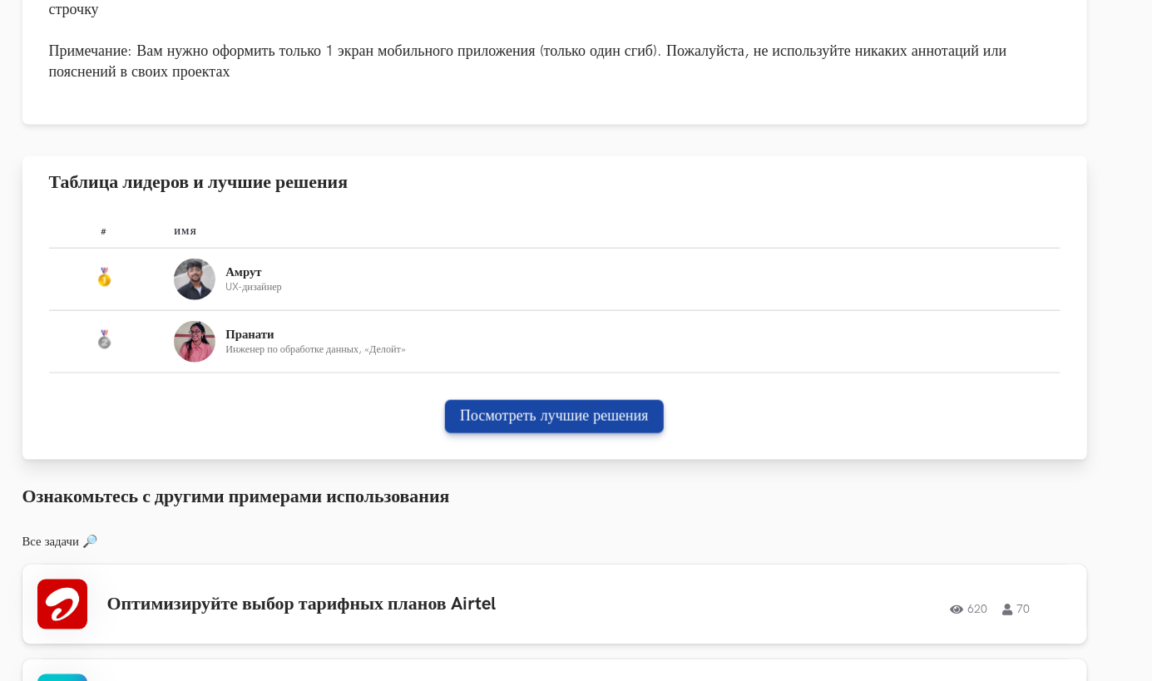
scroll to position [924, 22]
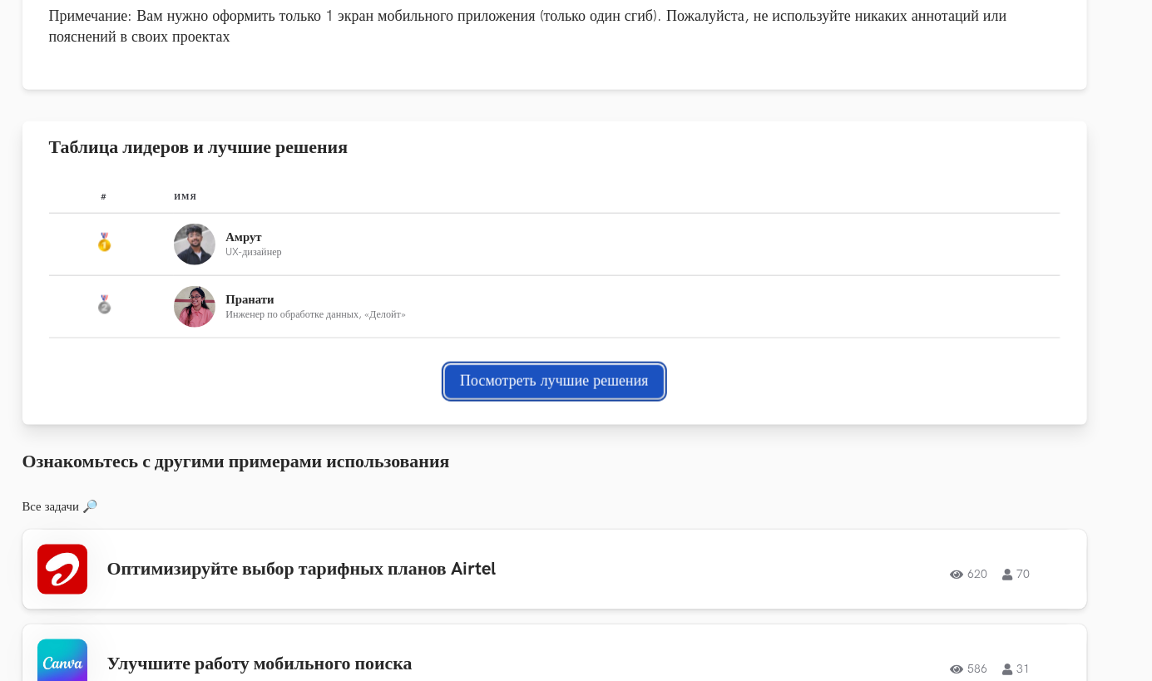
click at [466, 373] on button "Посмотреть лучшие решения" at bounding box center [554, 381] width 219 height 33
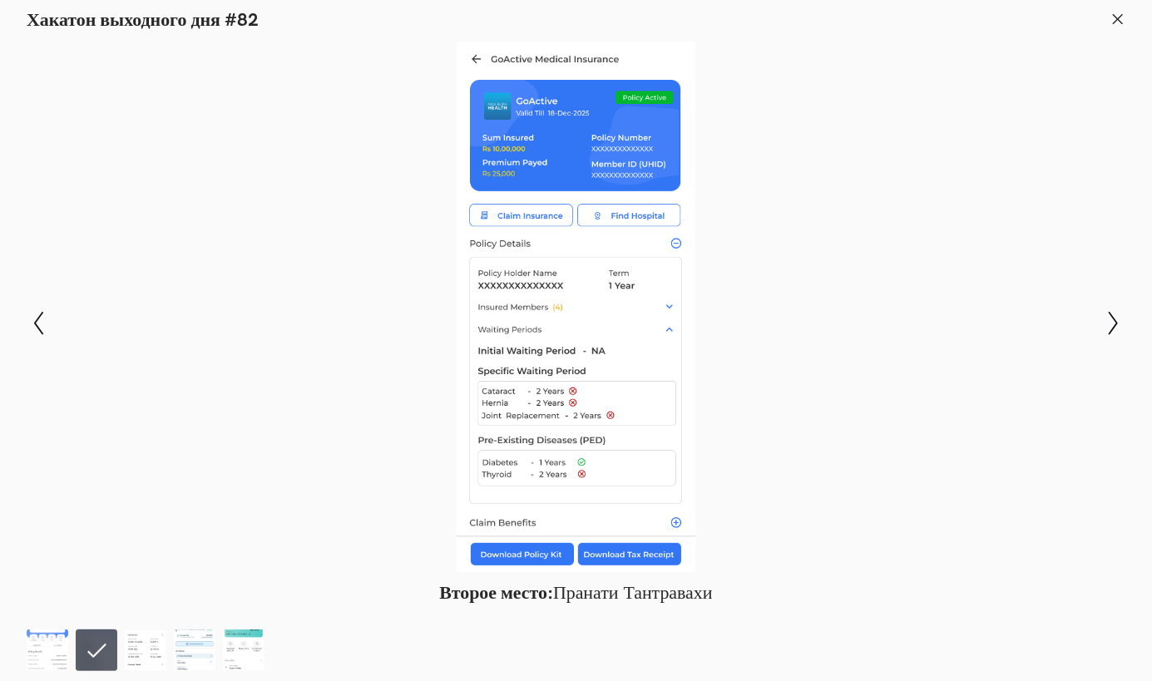
click at [1116, 19] on icon at bounding box center [1117, 19] width 15 height 15
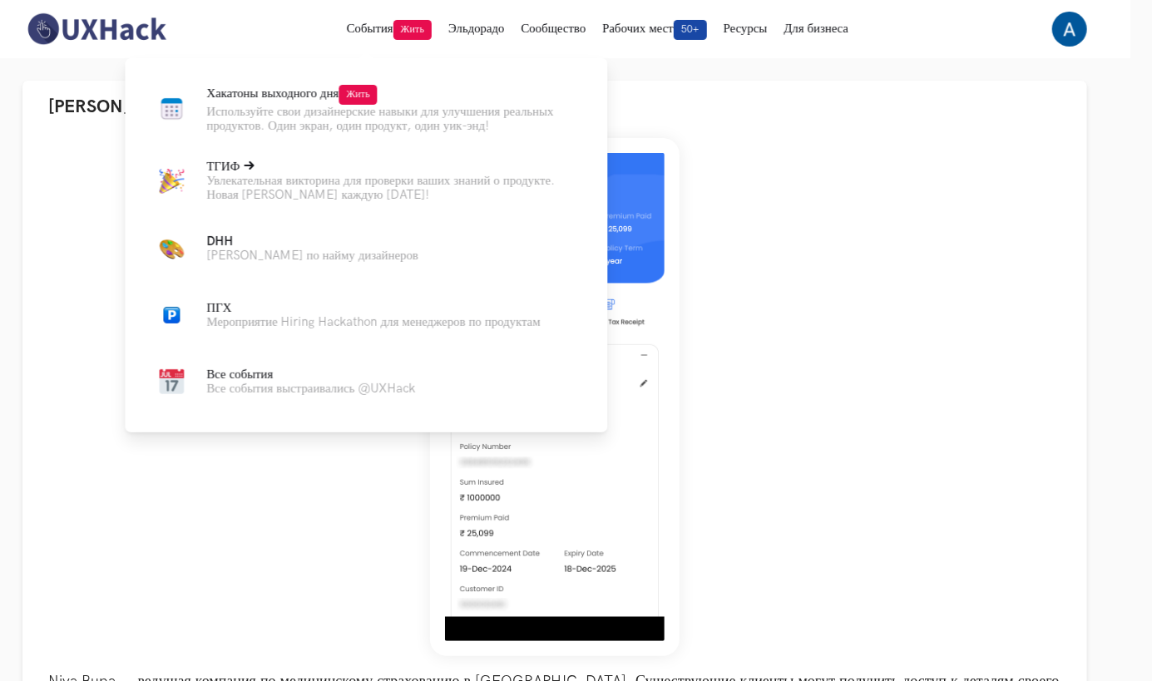
scroll to position [92, 22]
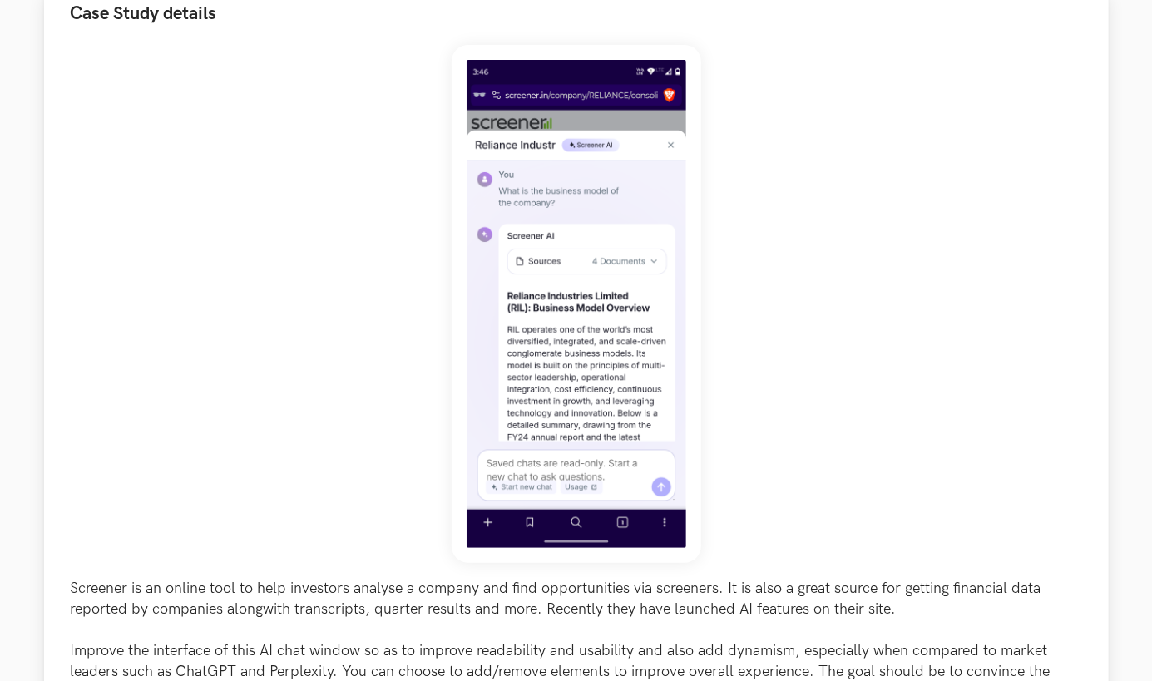
scroll to position [206, 0]
click at [376, 375] on div "Screener is an online tool to help investors analyse a company and find opportu…" at bounding box center [576, 415] width 1011 height 743
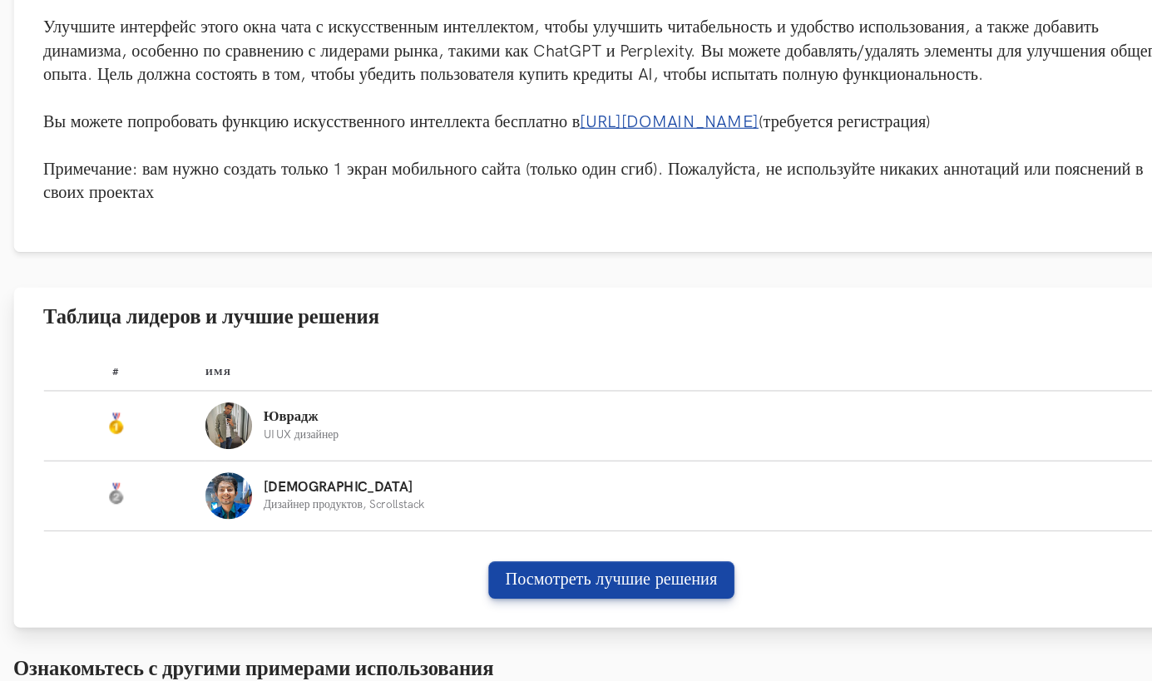
scroll to position [813, 0]
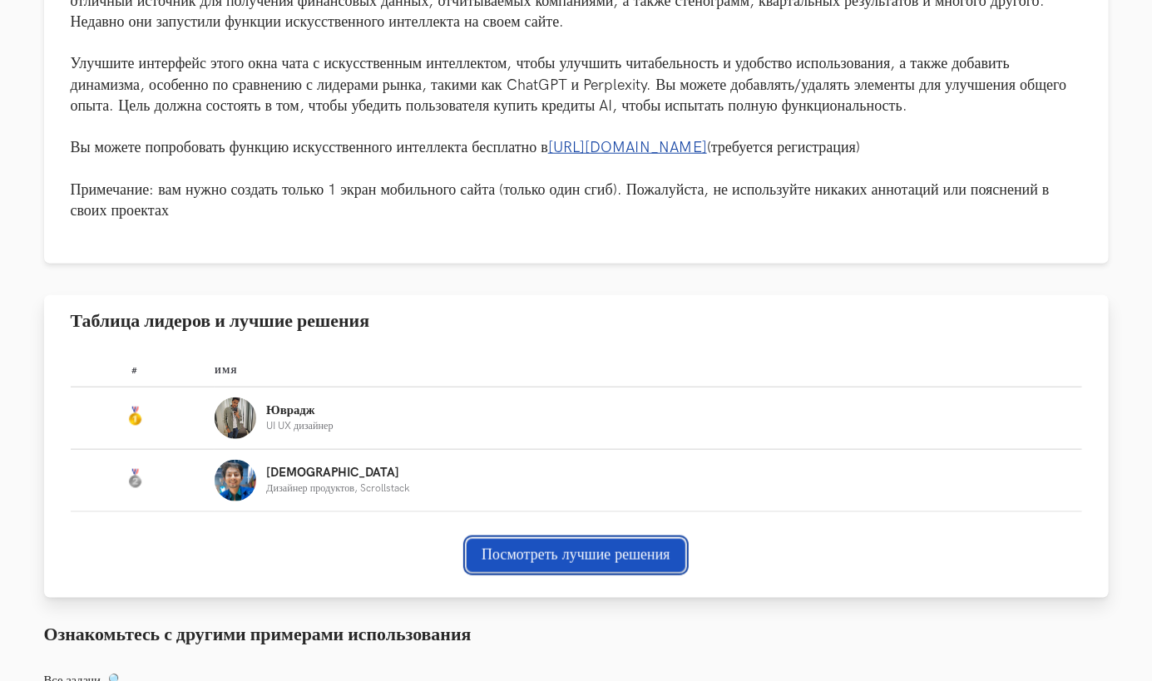
click at [531, 546] on button "Посмотреть лучшие решения" at bounding box center [576, 555] width 219 height 33
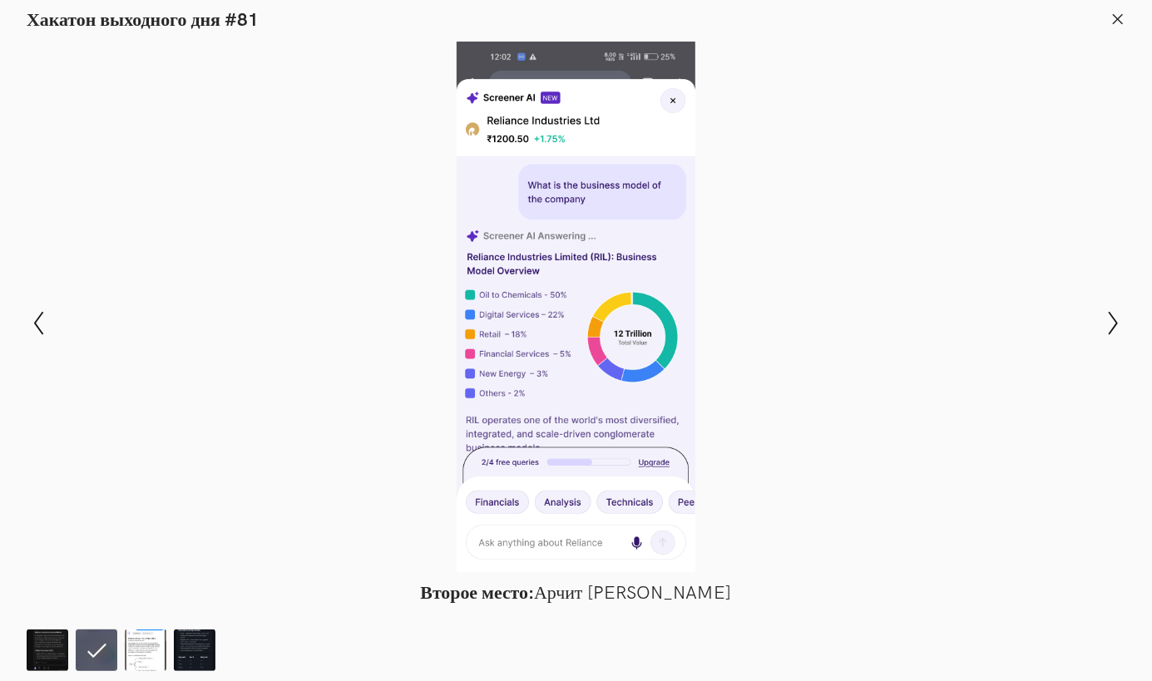
scroll to position [813, 22]
click at [1113, 16] on icon at bounding box center [1117, 19] width 15 height 15
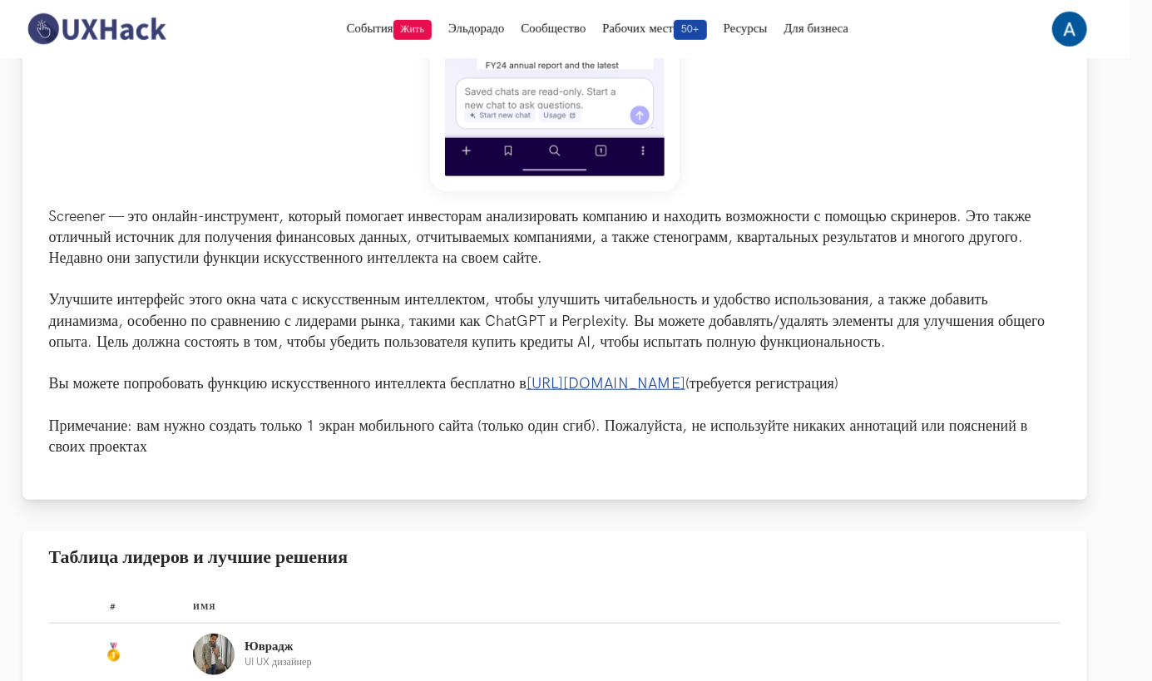
scroll to position [508, 22]
